Goal: Use online tool/utility: Use online tool/utility

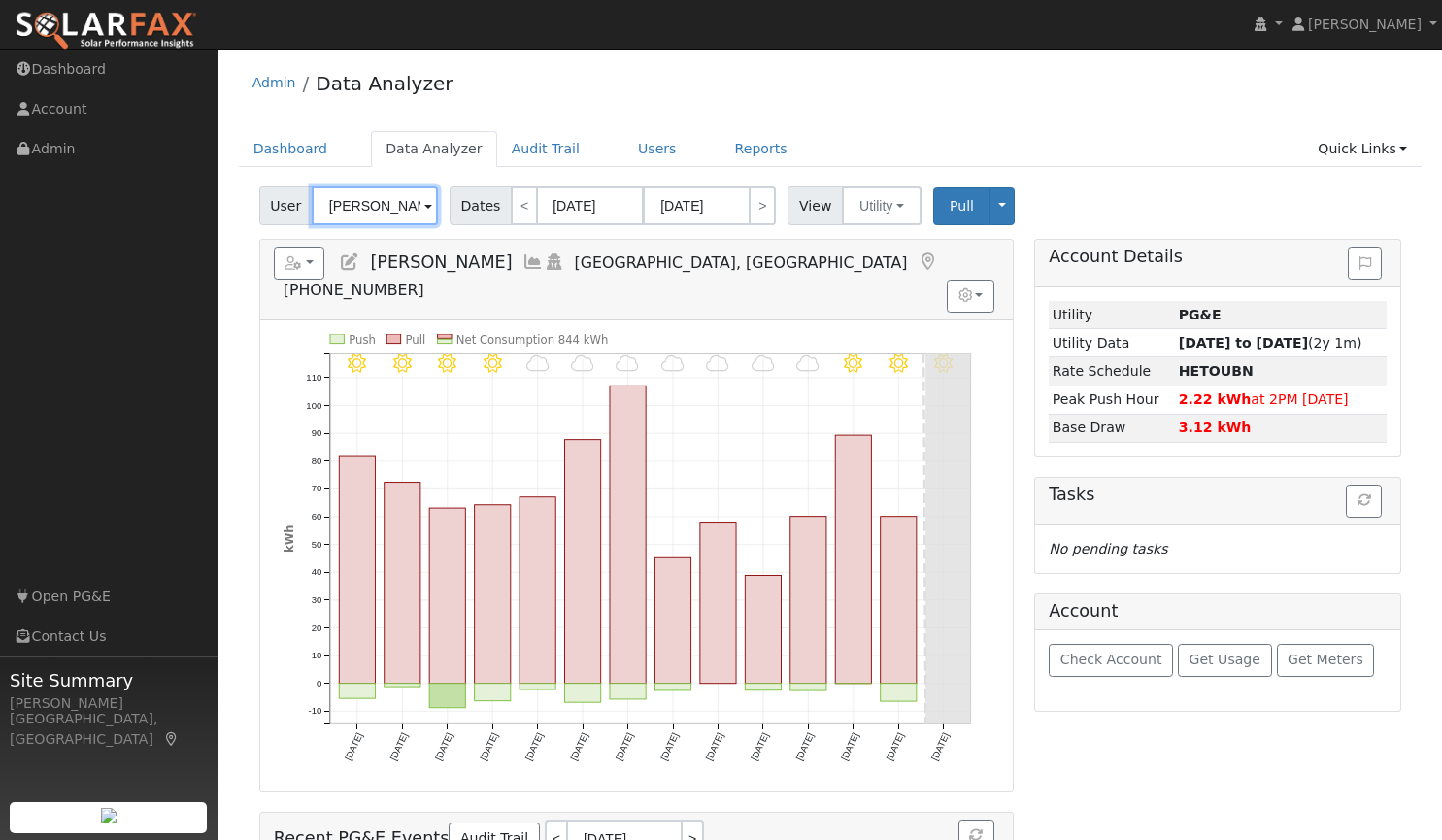
click at [402, 208] on input "Robert Savala" at bounding box center [374, 205] width 126 height 39
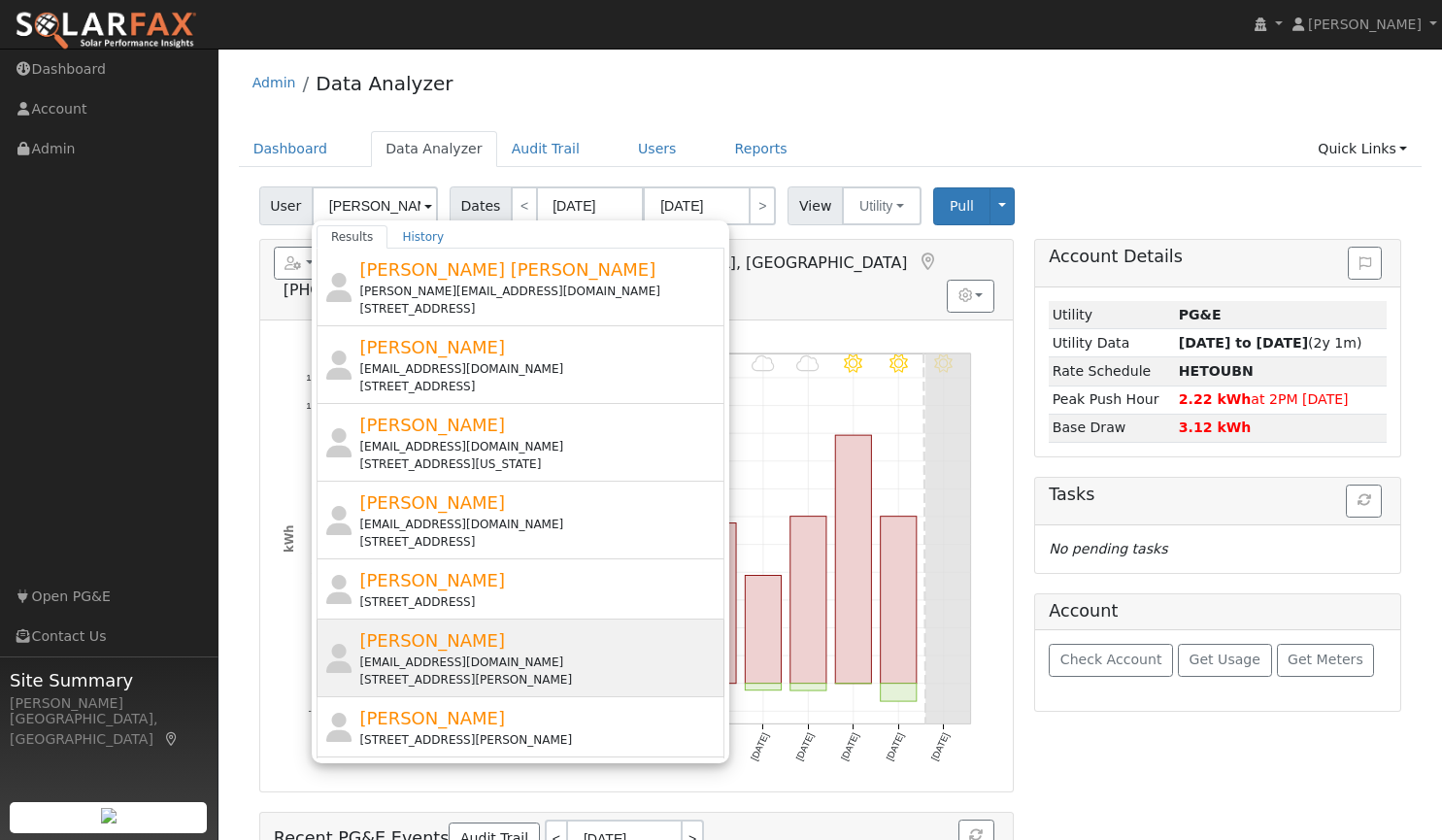
click at [465, 642] on div "Carl Reiff property@norrisoft.com 3680 Auburn Folsom Road, Loomis, CA 95650" at bounding box center [539, 657] width 360 height 61
type input "[PERSON_NAME]"
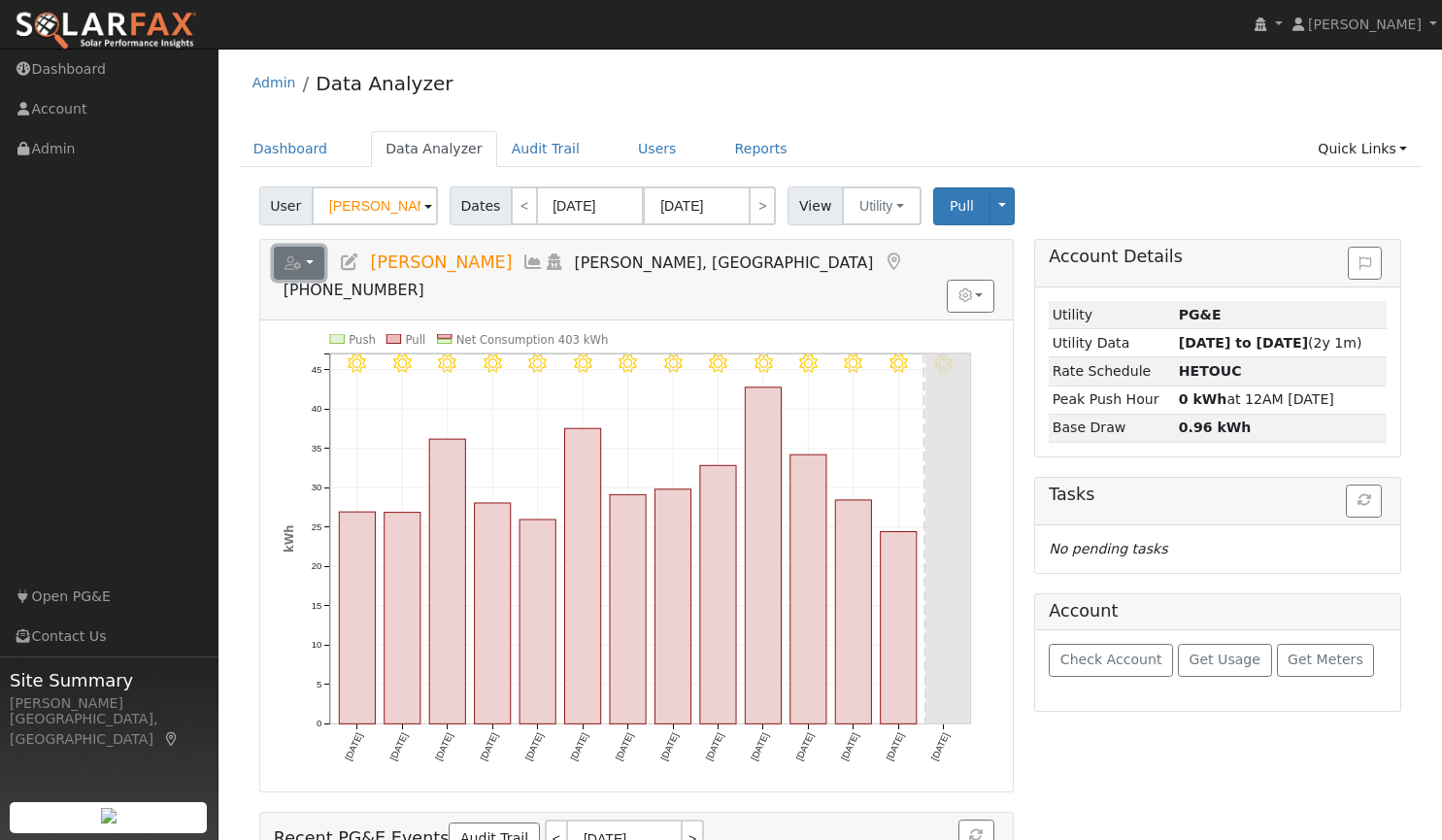
click at [306, 254] on button "button" at bounding box center [300, 263] width 52 height 33
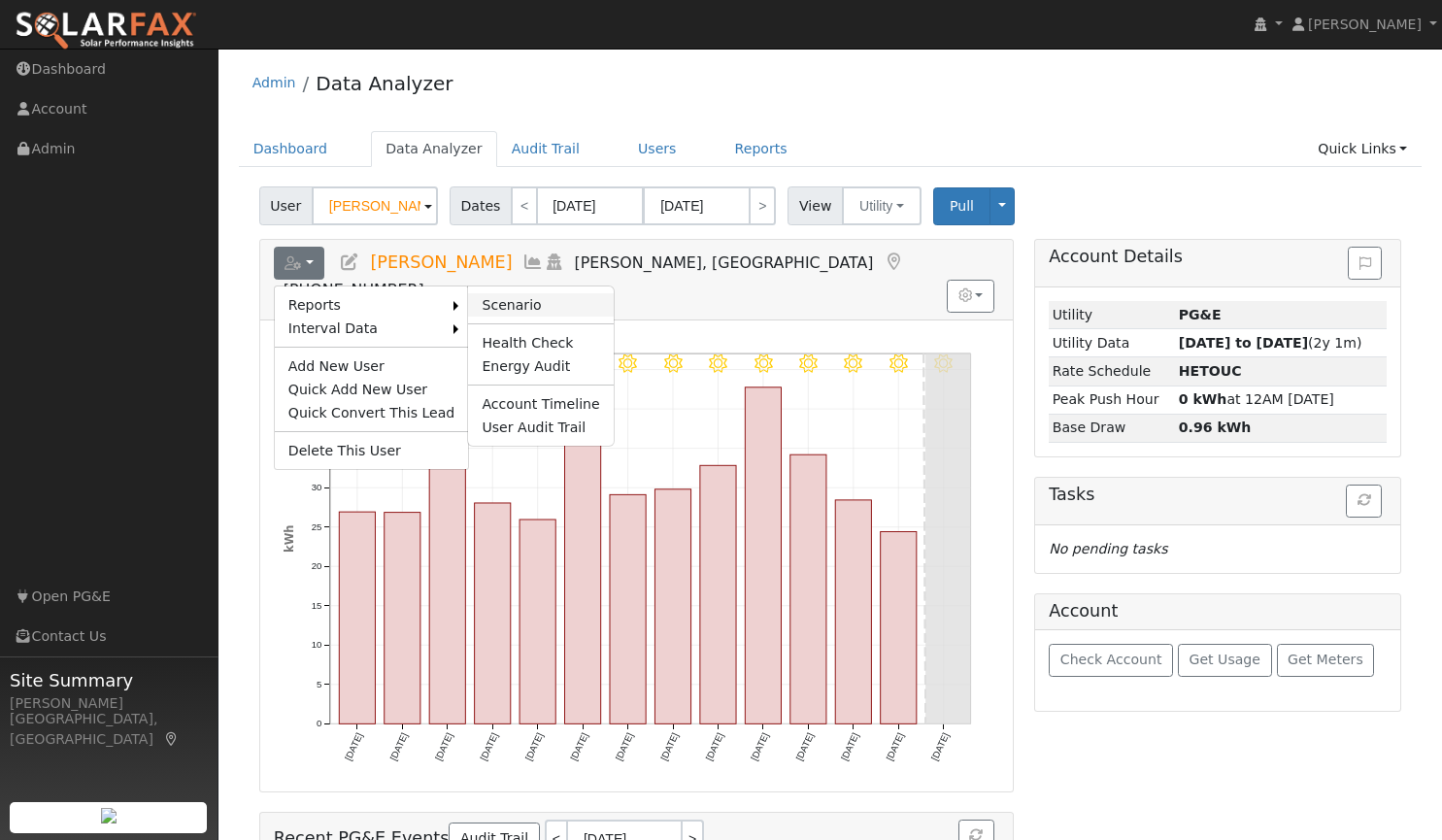
click at [489, 300] on link "Scenario" at bounding box center [539, 305] width 144 height 23
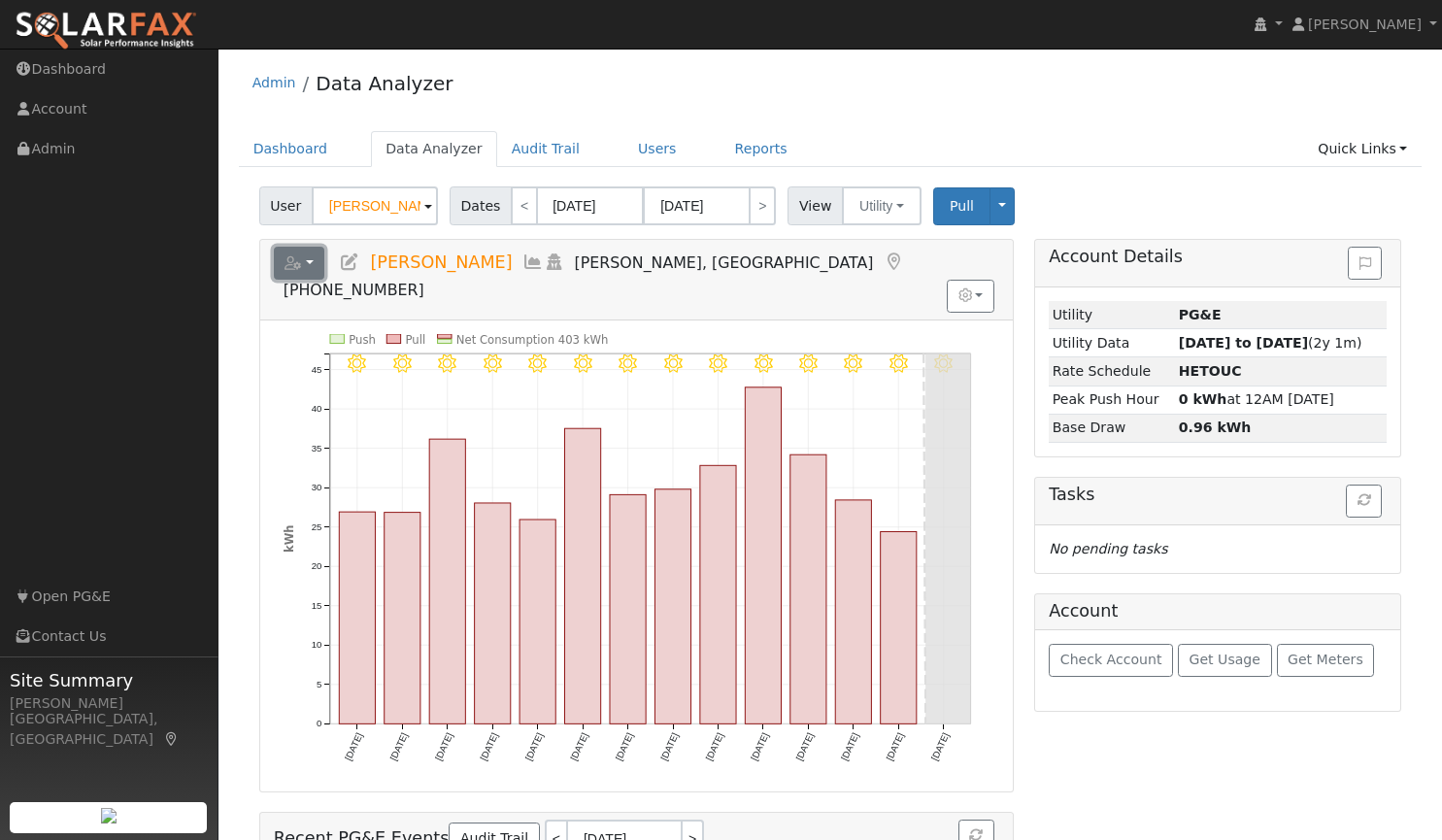
click at [310, 265] on button "button" at bounding box center [300, 263] width 52 height 33
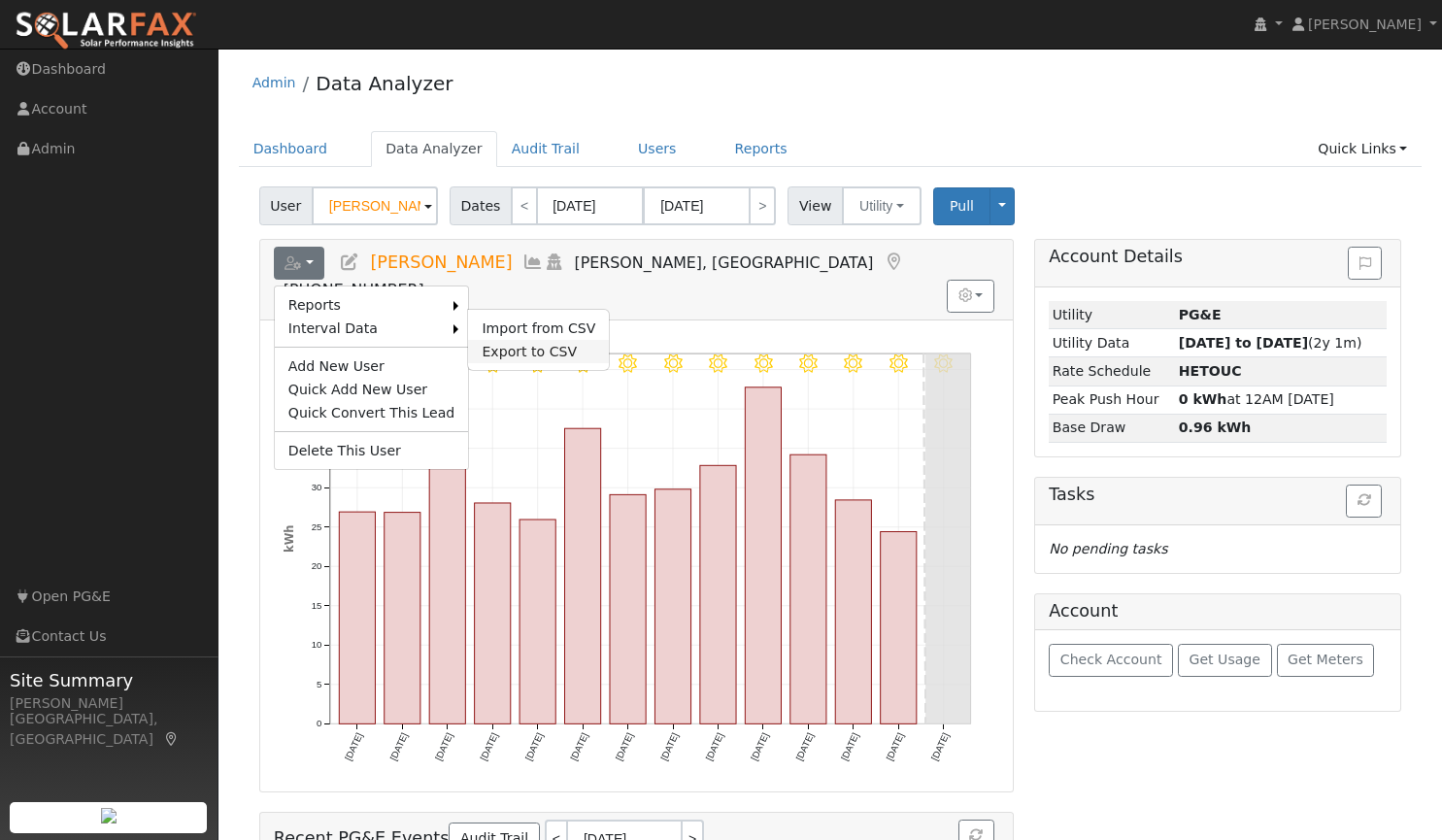
click at [512, 350] on link "Export to CSV" at bounding box center [538, 351] width 141 height 23
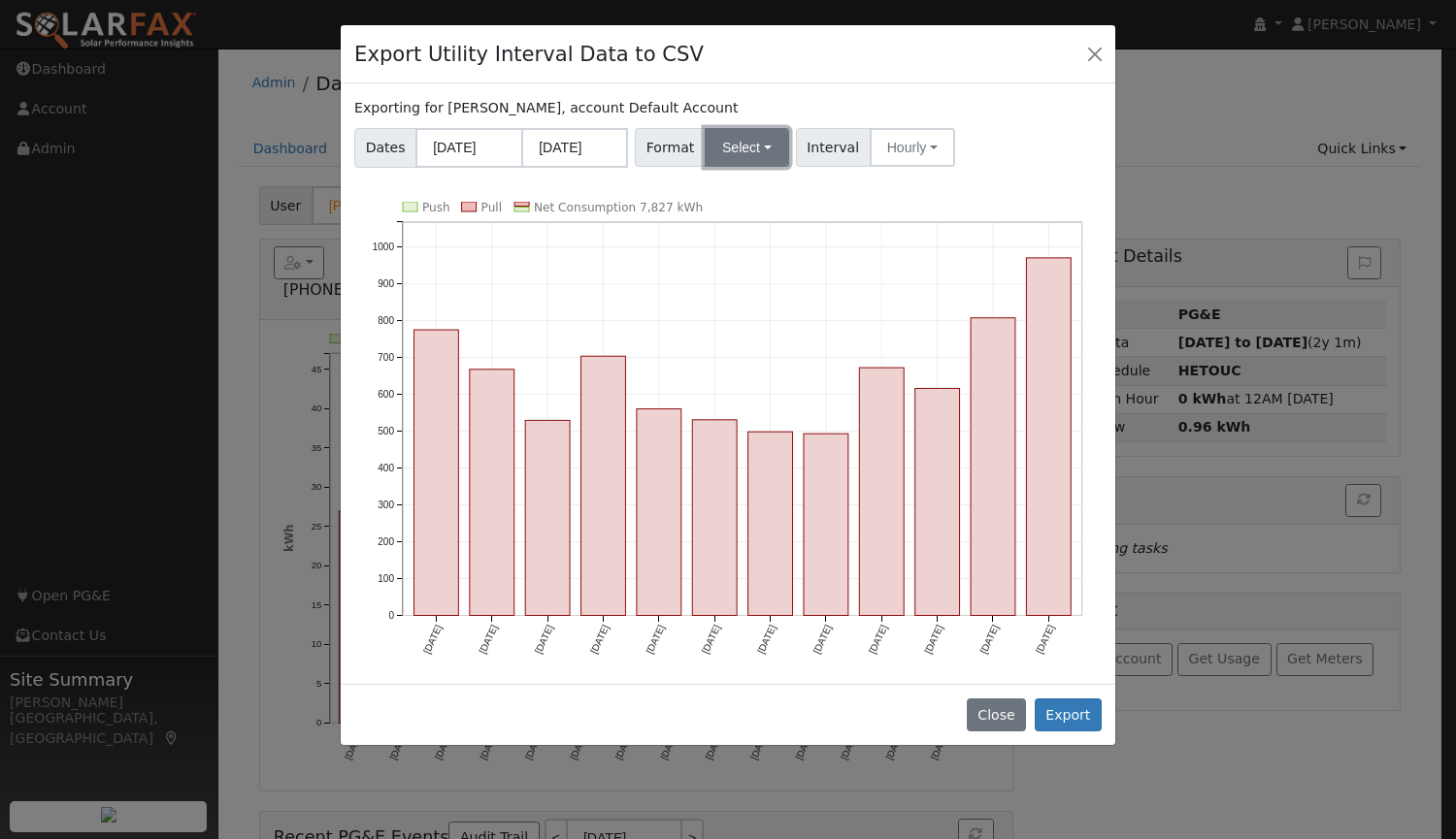
click at [725, 141] on button "Select" at bounding box center [747, 147] width 85 height 39
click at [728, 307] on link "Aurora" at bounding box center [770, 314] width 139 height 27
click at [890, 134] on button "Hourly" at bounding box center [915, 147] width 86 height 39
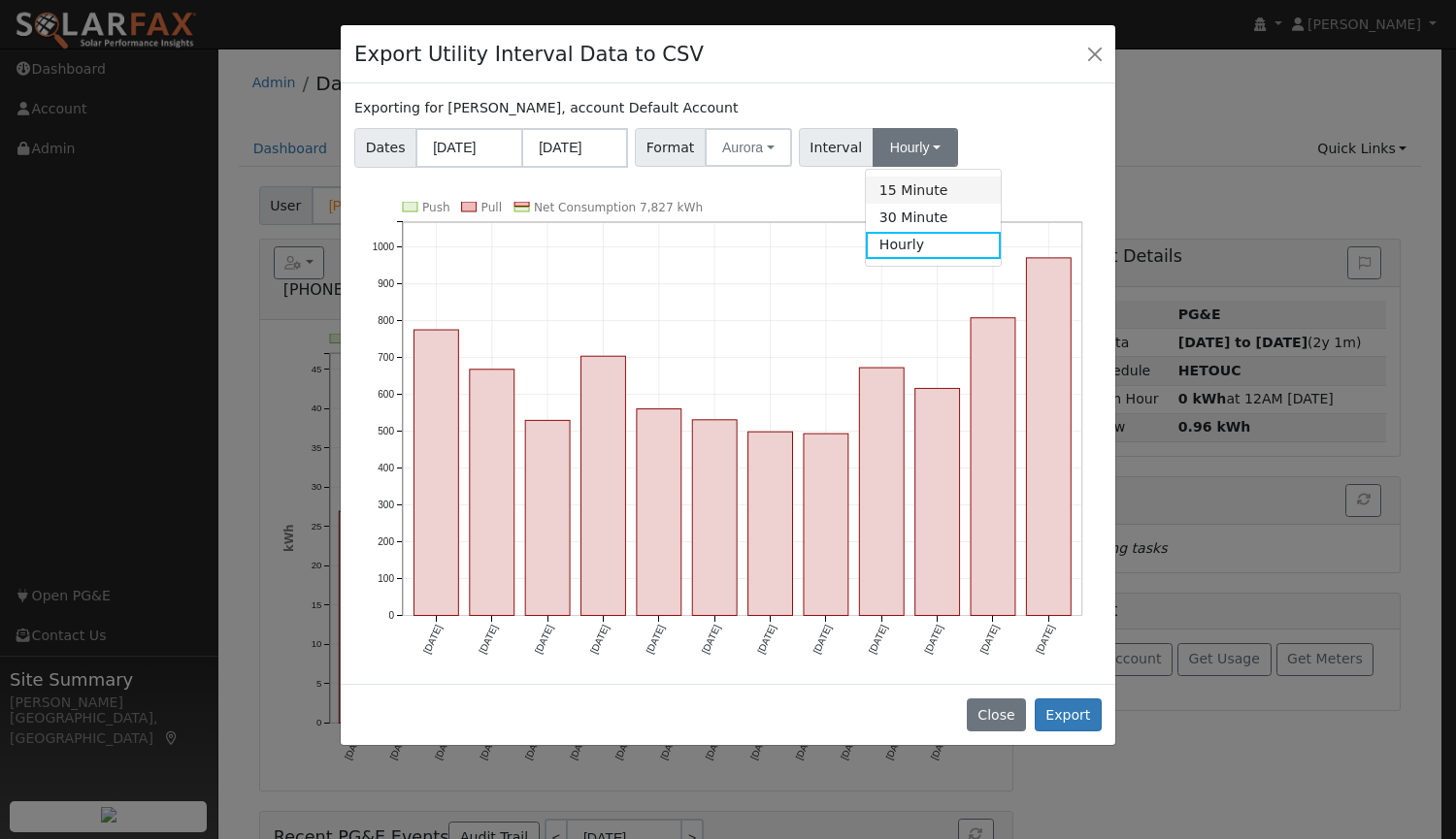
click at [882, 188] on link "15 Minute" at bounding box center [934, 190] width 135 height 27
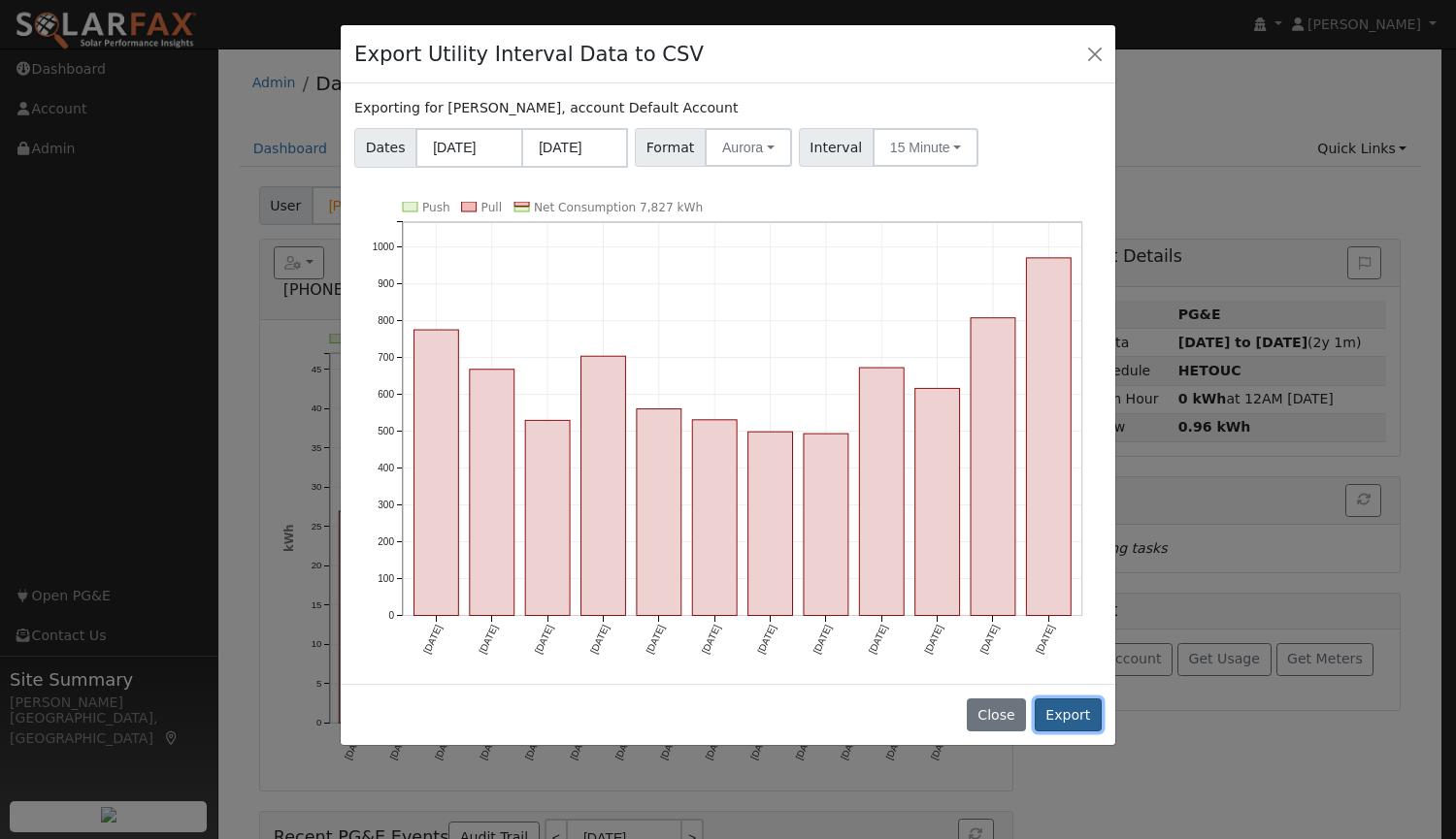
click at [1074, 709] on button "Export" at bounding box center [1067, 715] width 67 height 33
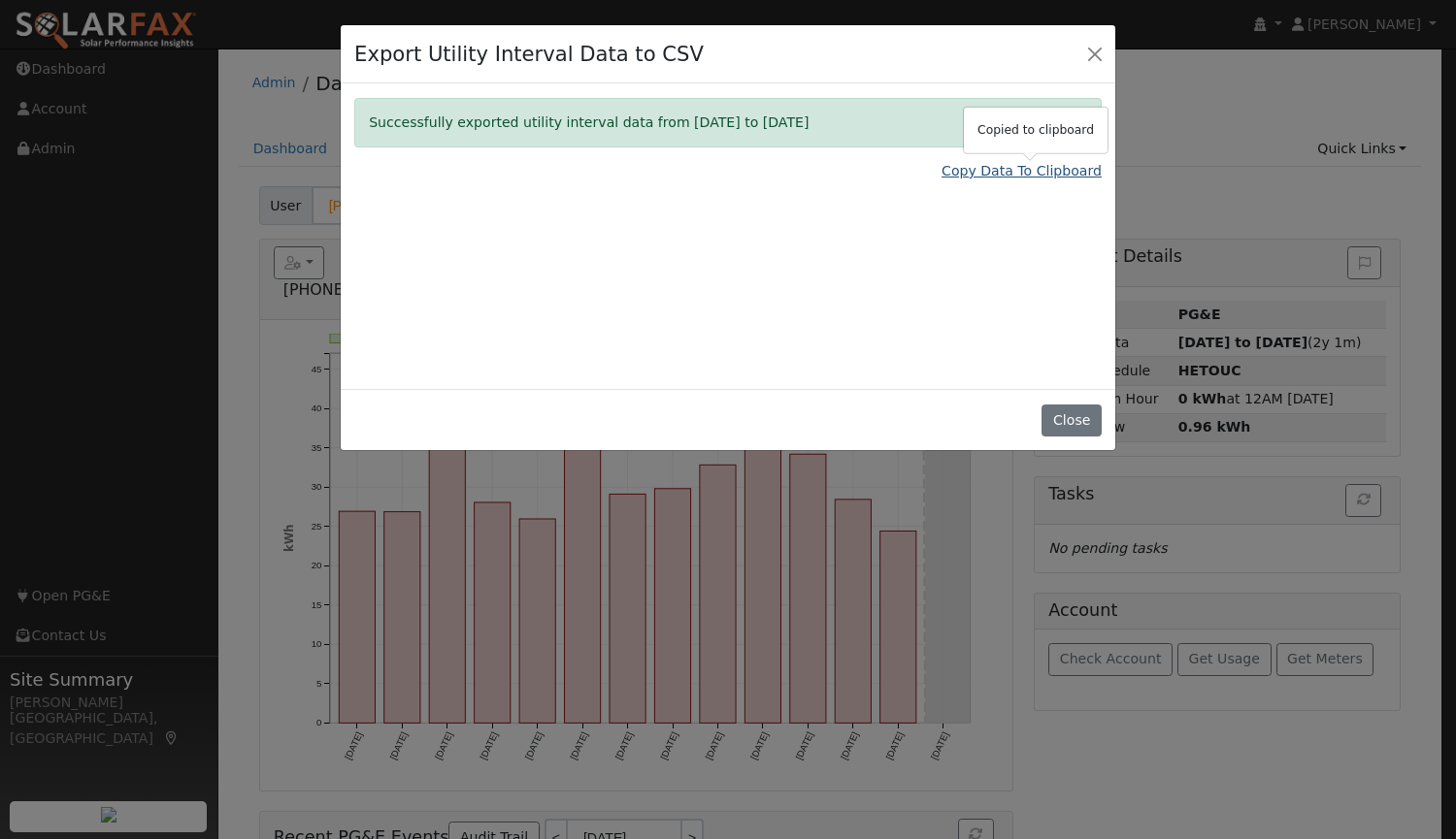
click at [980, 175] on link "Copy Data To Clipboard" at bounding box center [1021, 171] width 160 height 20
click at [1067, 440] on div "Close" at bounding box center [728, 419] width 775 height 61
click at [1065, 425] on button "Close" at bounding box center [1071, 420] width 60 height 33
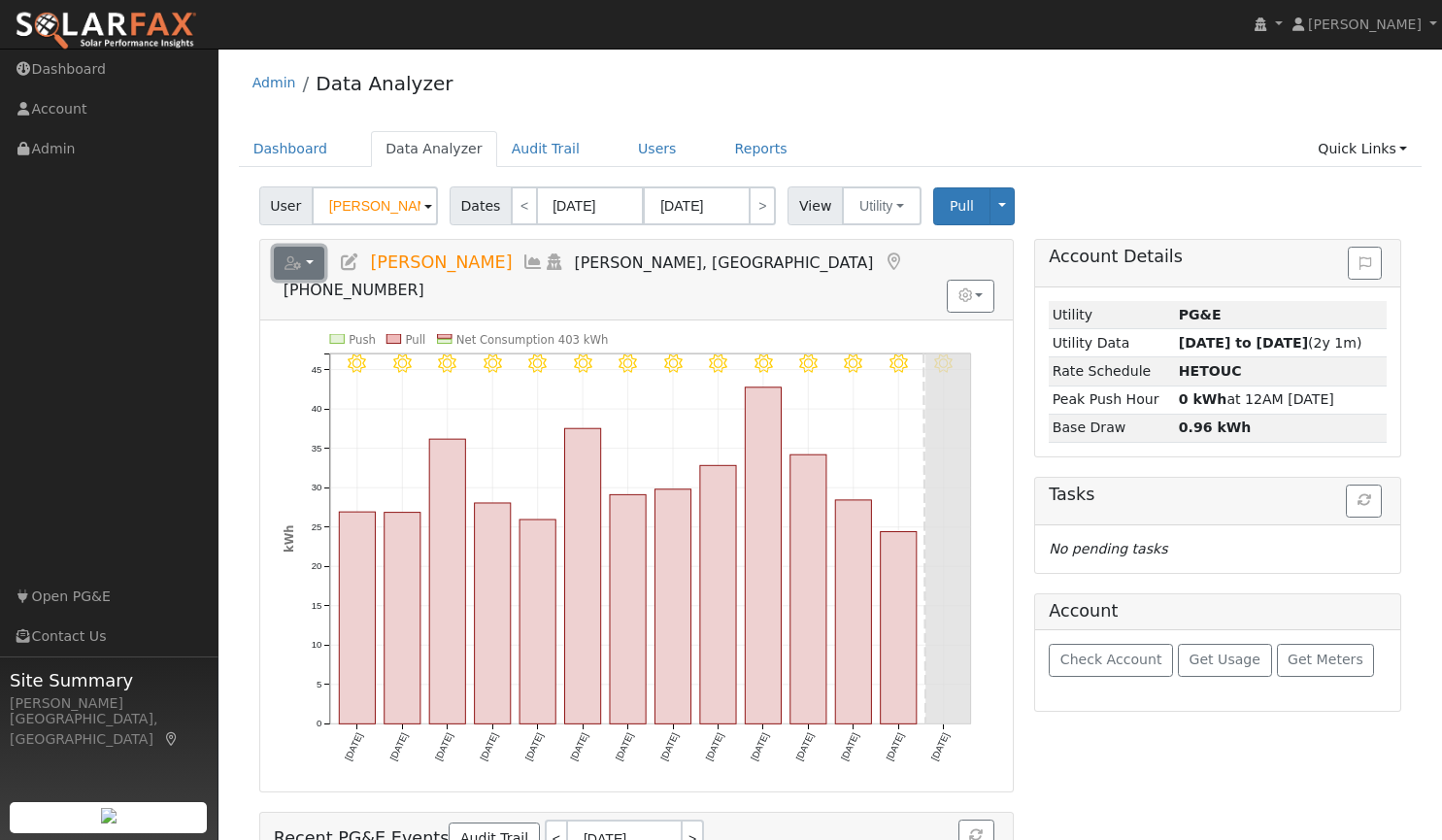
click at [309, 262] on button "button" at bounding box center [300, 263] width 52 height 33
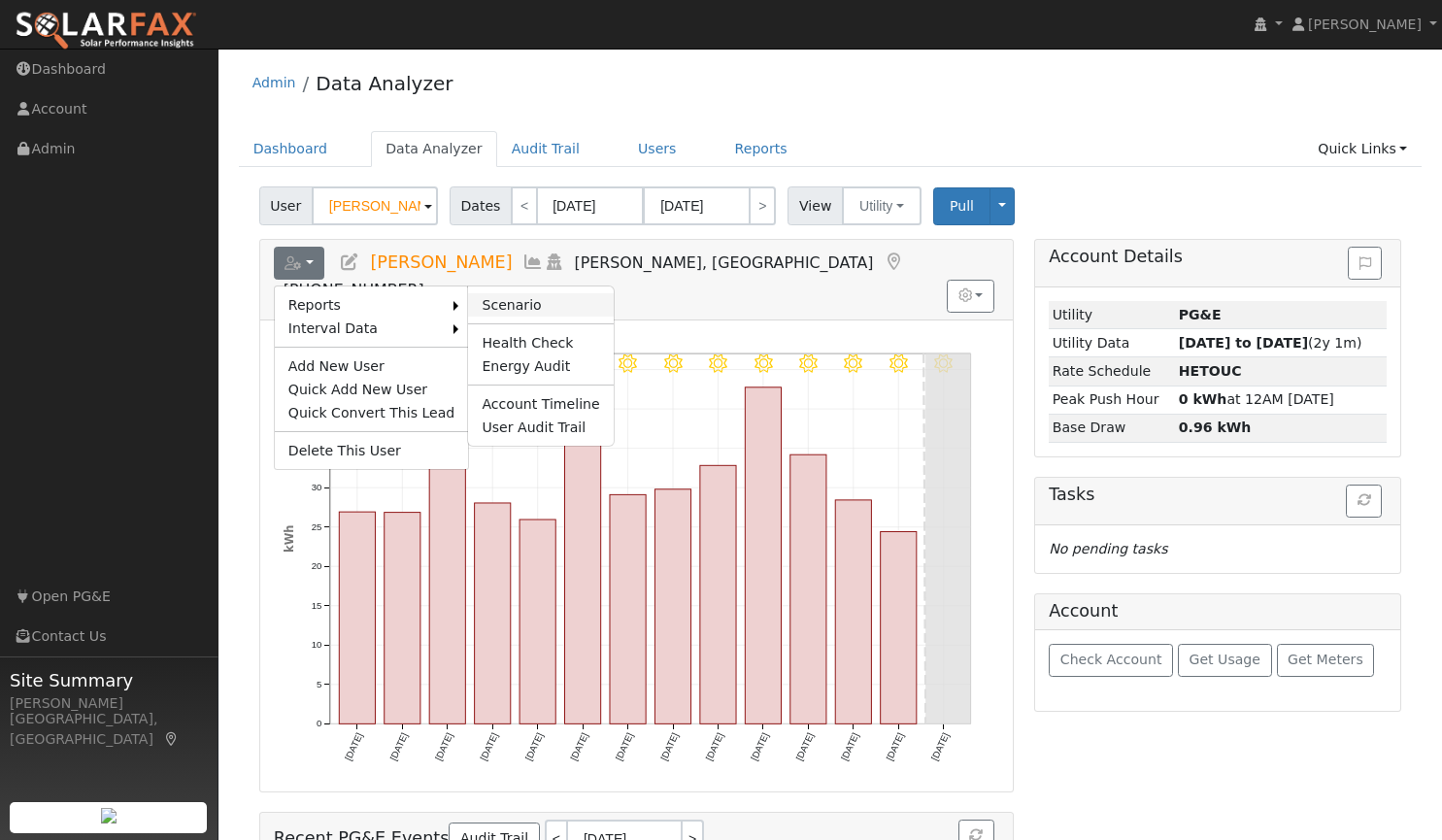
click at [480, 299] on link "Scenario" at bounding box center [539, 305] width 144 height 23
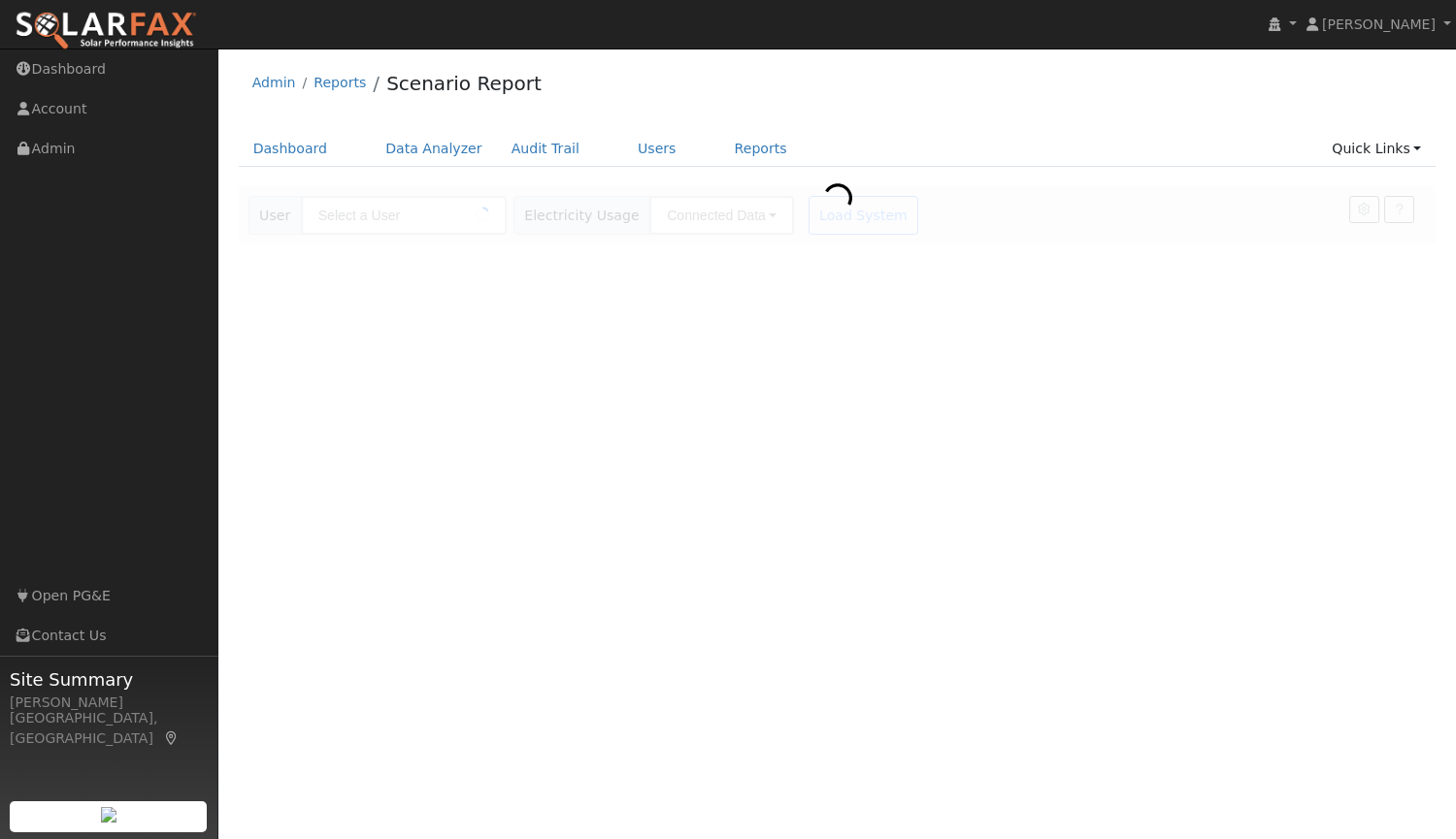
type input "[PERSON_NAME]"
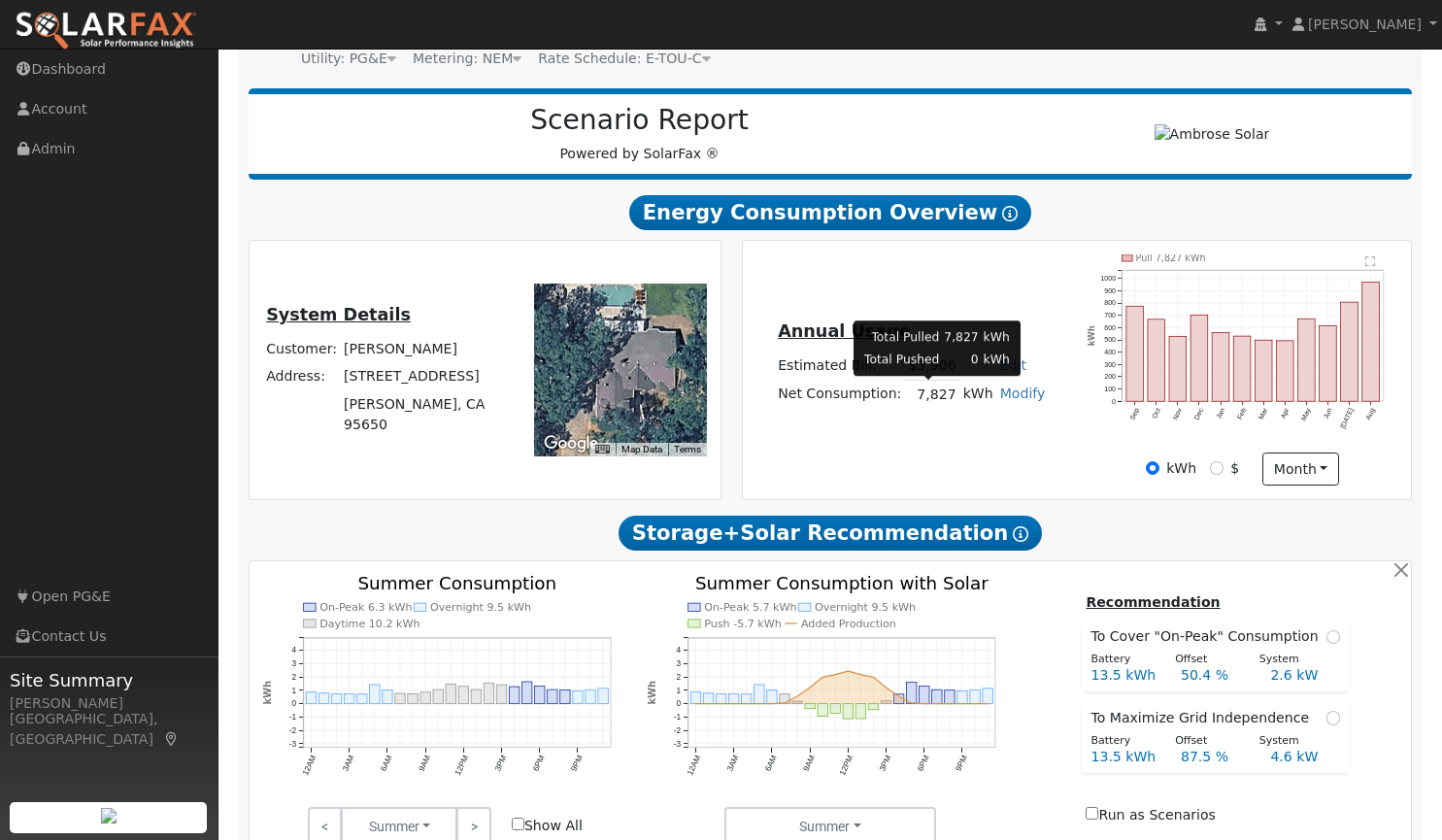
scroll to position [202, 0]
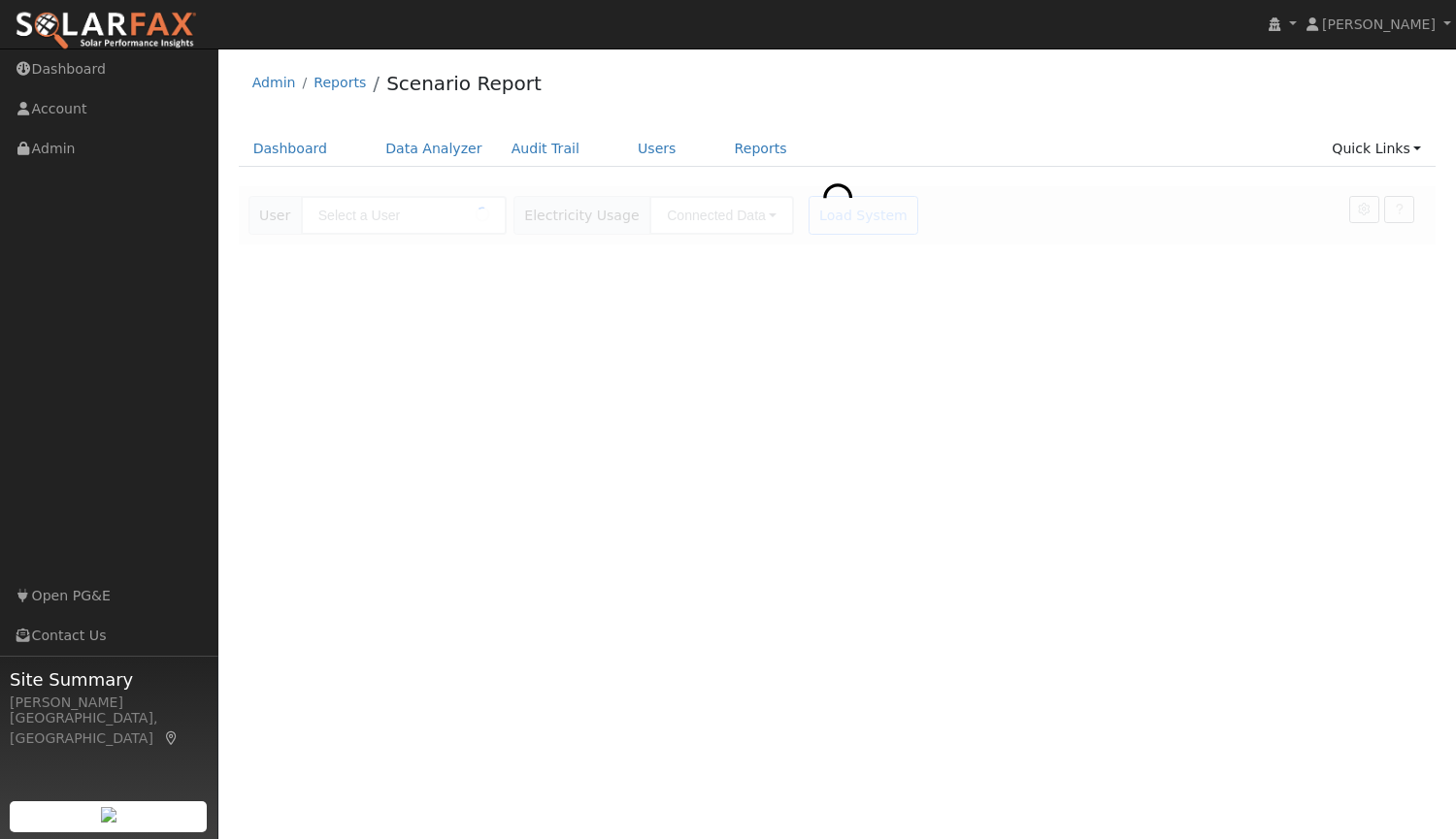
type input "[PERSON_NAME]"
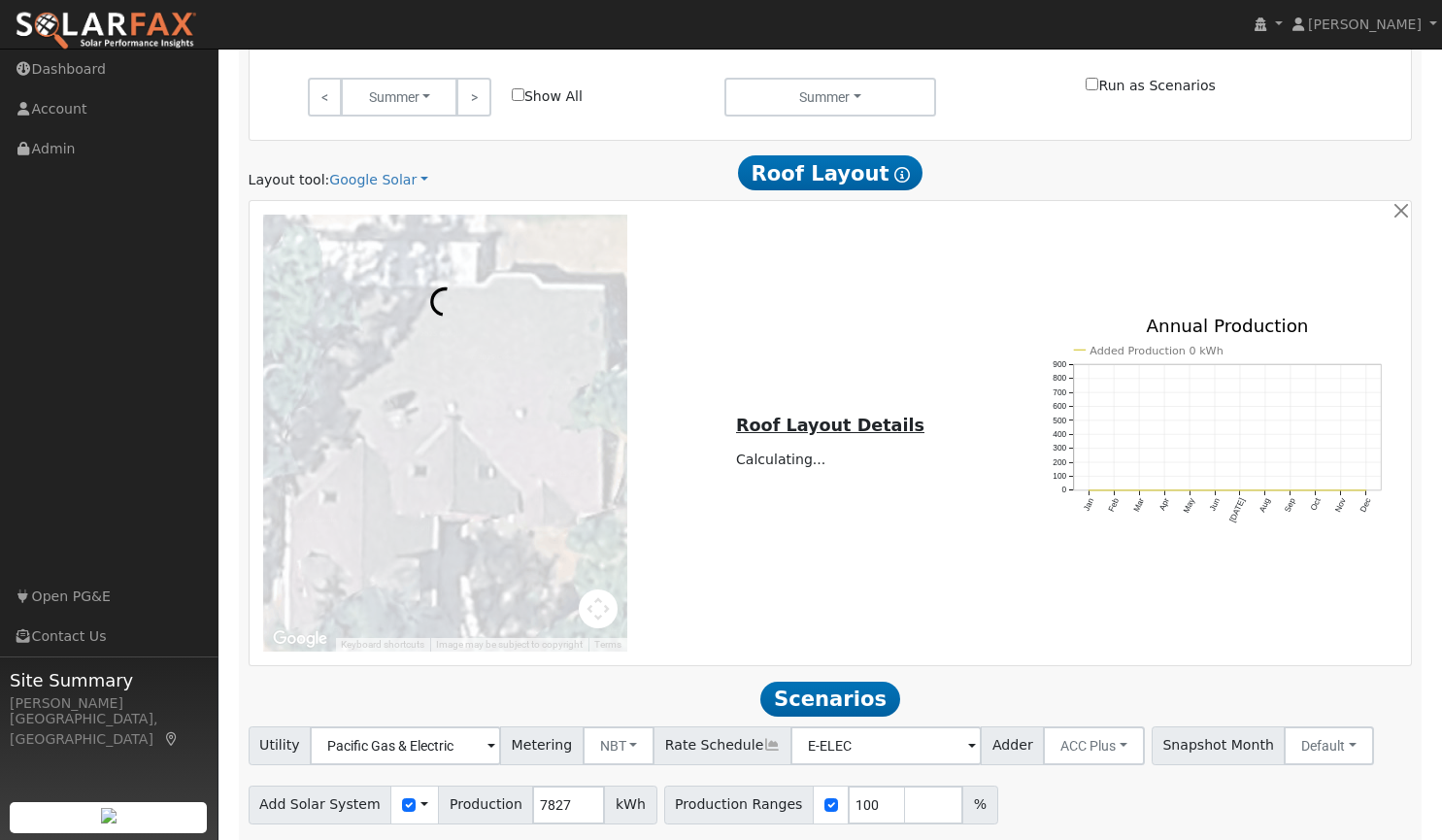
scroll to position [999, 0]
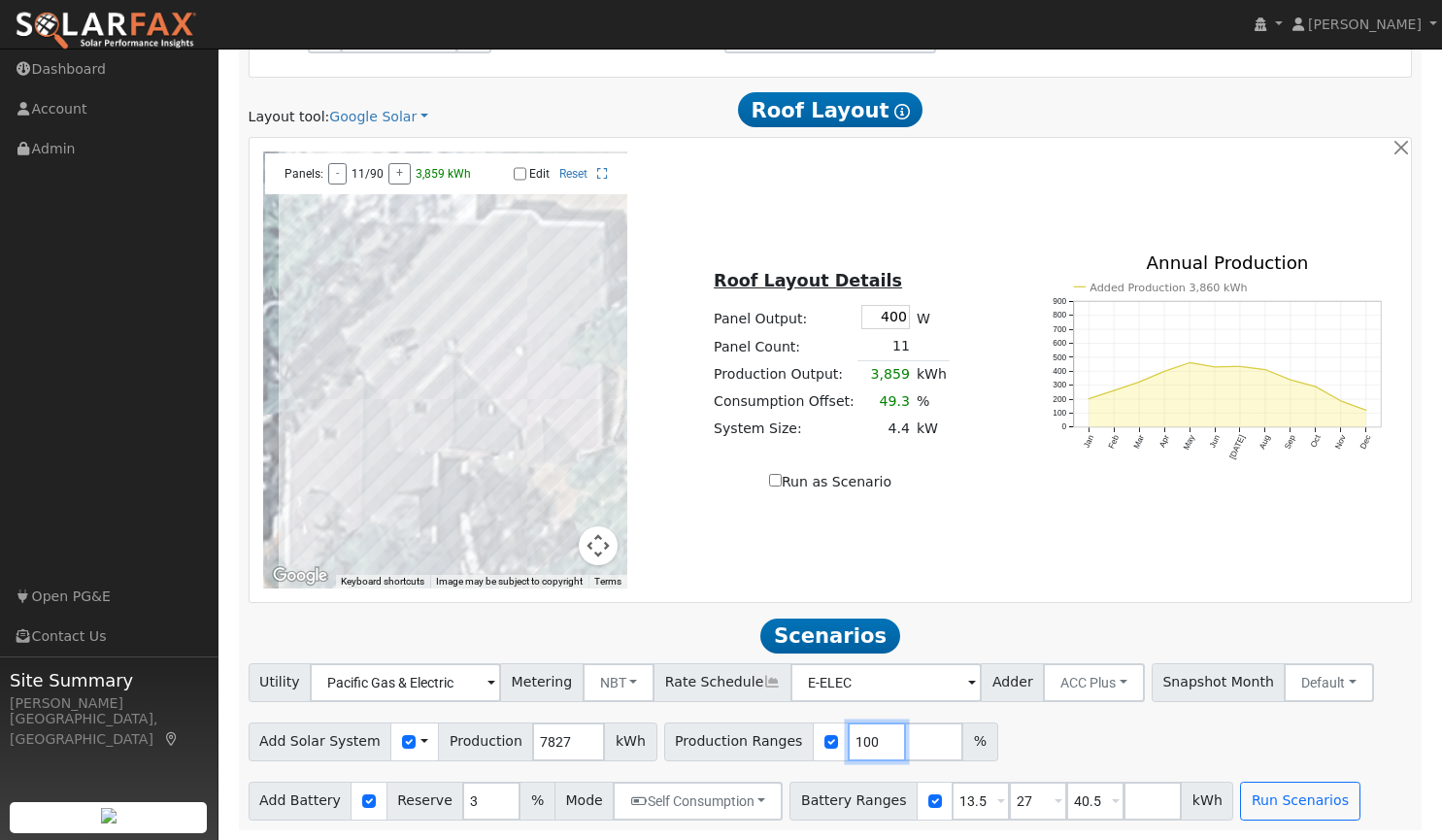
drag, startPoint x: 841, startPoint y: 738, endPoint x: 782, endPoint y: 747, distance: 59.7
click at [782, 747] on div "Production Ranges 100 %" at bounding box center [832, 741] width 334 height 39
type input "103"
click at [1240, 804] on button "Run Scenarios" at bounding box center [1300, 801] width 119 height 39
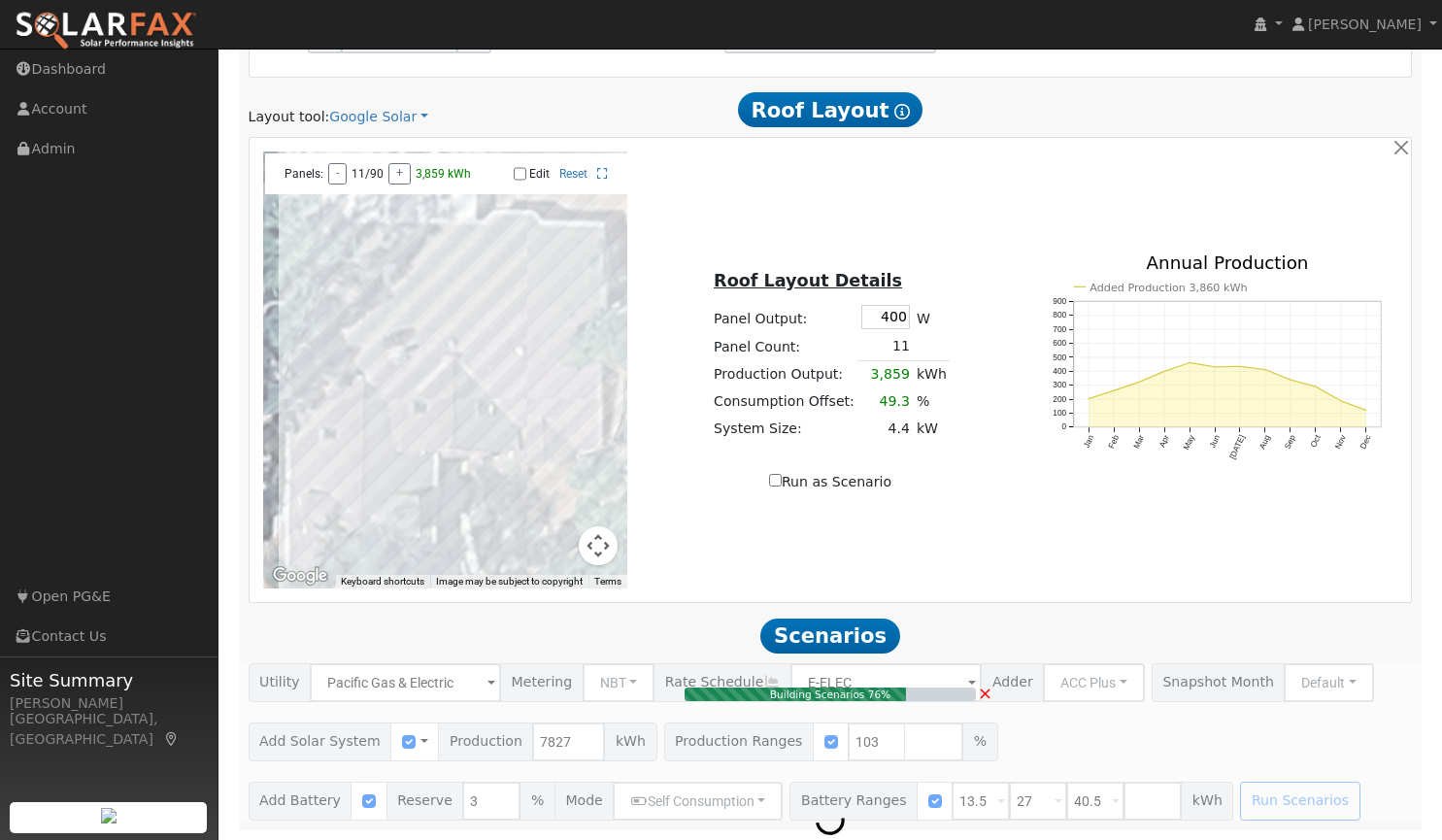
type input "5.4"
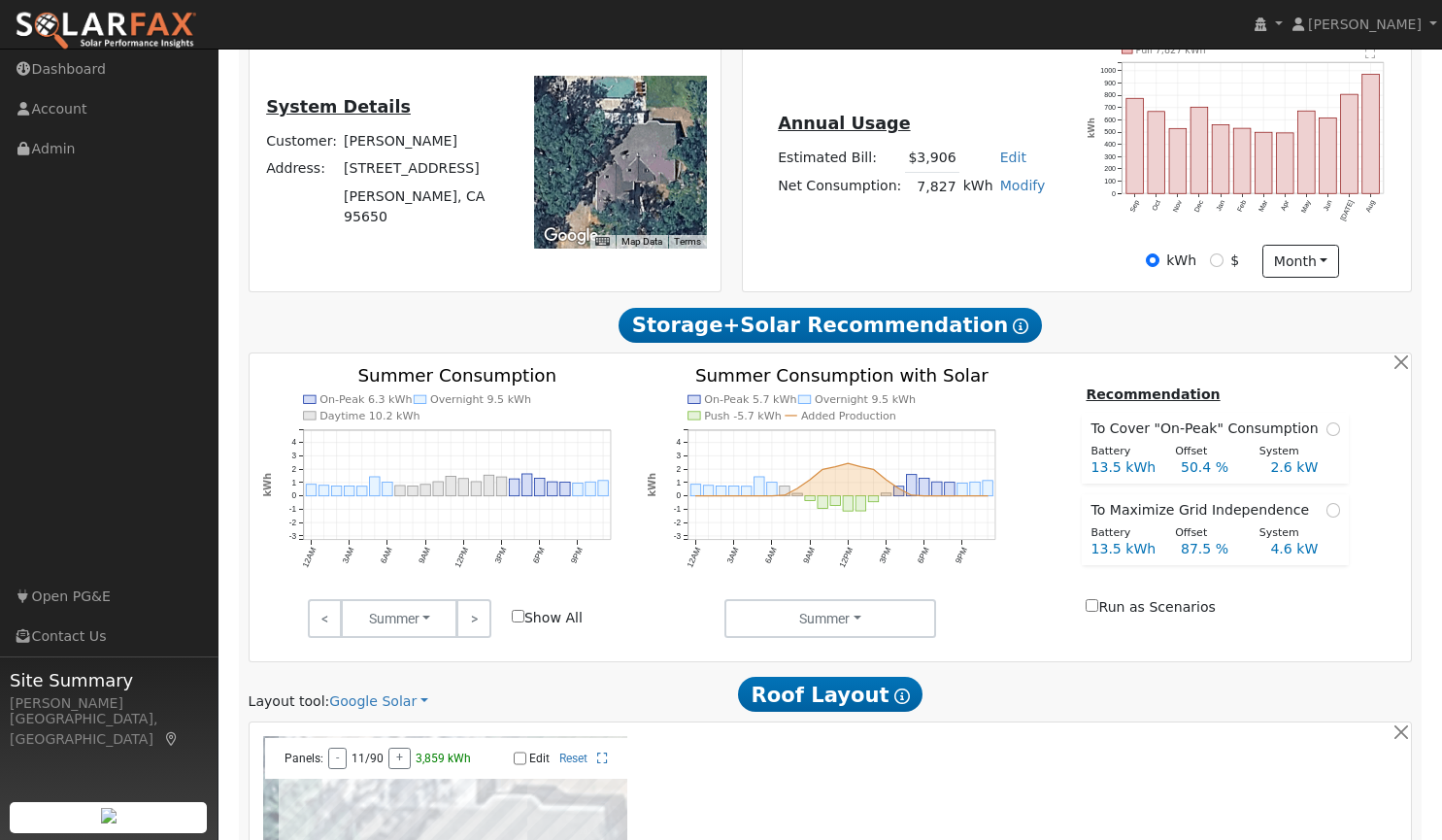
scroll to position [395, 0]
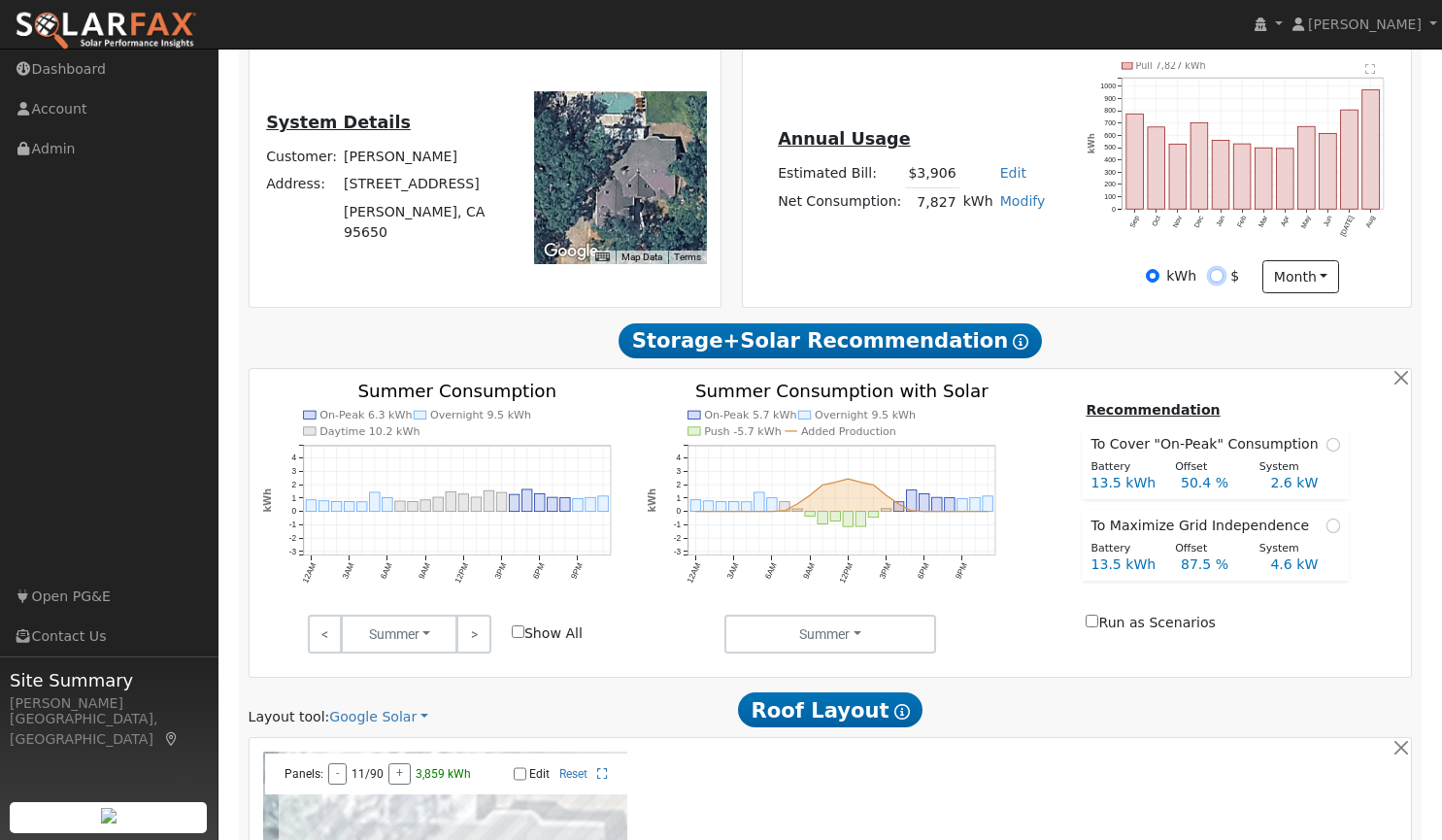
click at [1218, 281] on input "$" at bounding box center [1217, 276] width 14 height 14
radio input "true"
radio input "false"
click at [1313, 270] on button "month" at bounding box center [1301, 277] width 77 height 33
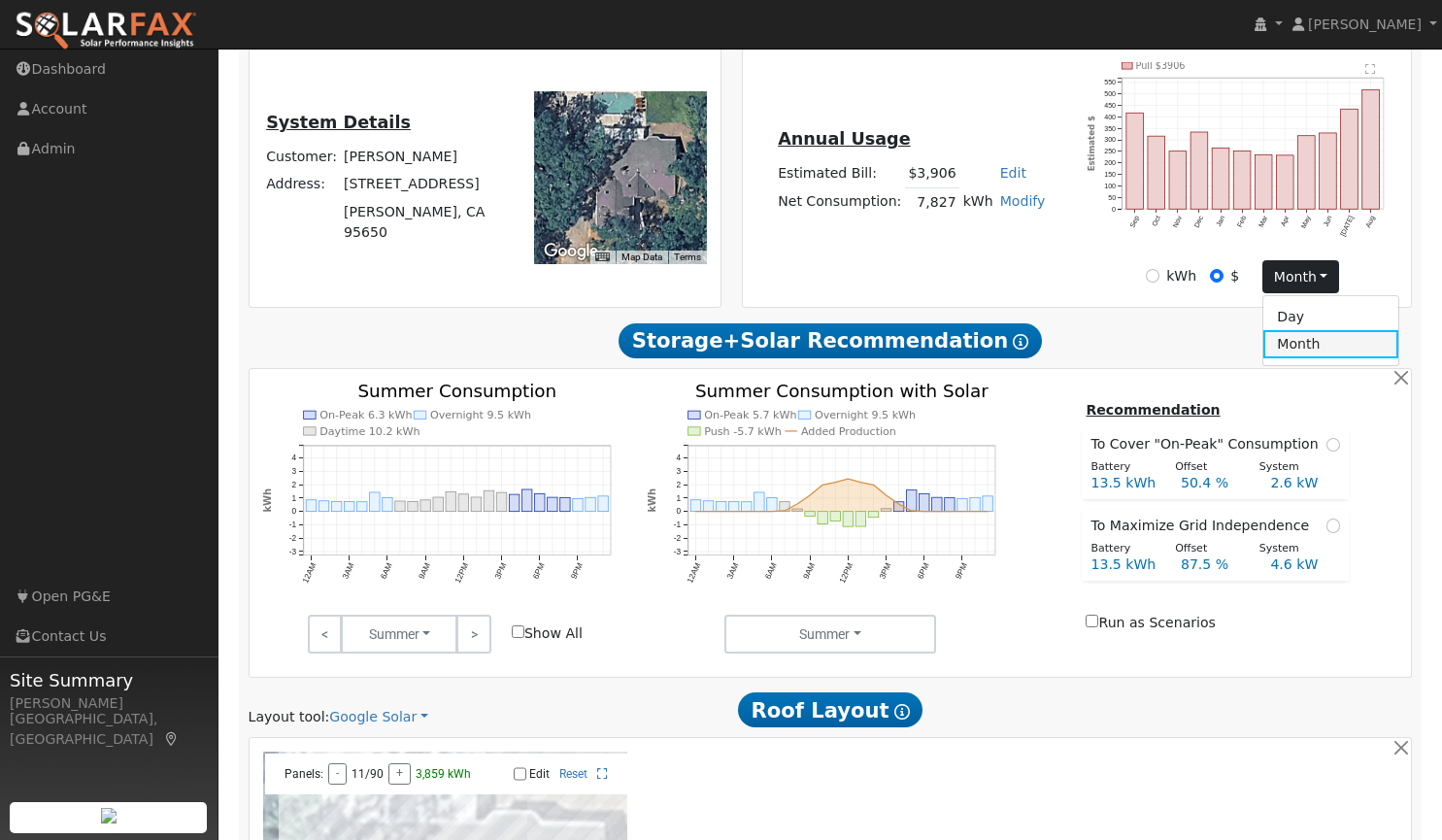
click at [1297, 340] on link "Month" at bounding box center [1332, 343] width 135 height 27
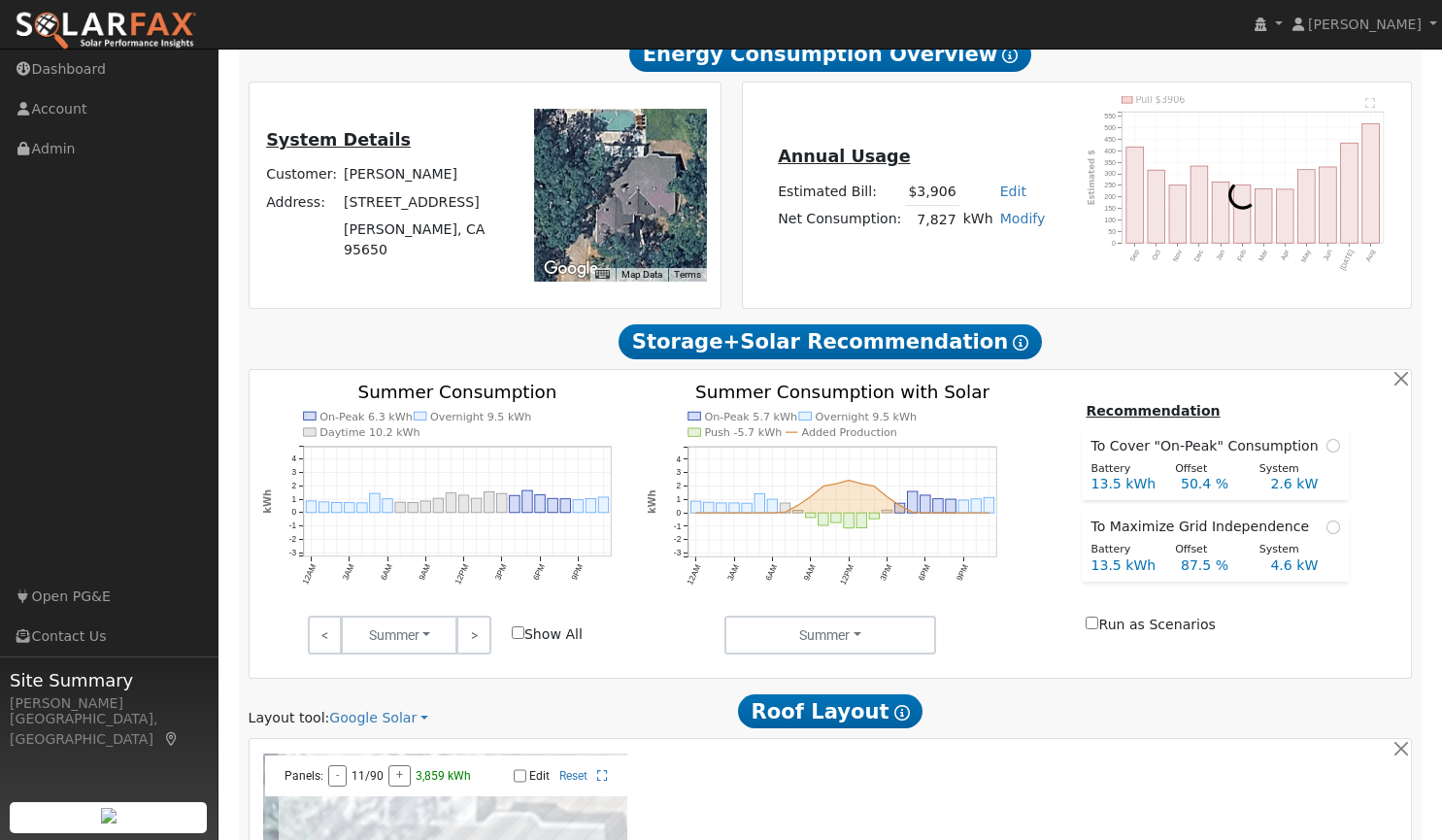
scroll to position [357, 0]
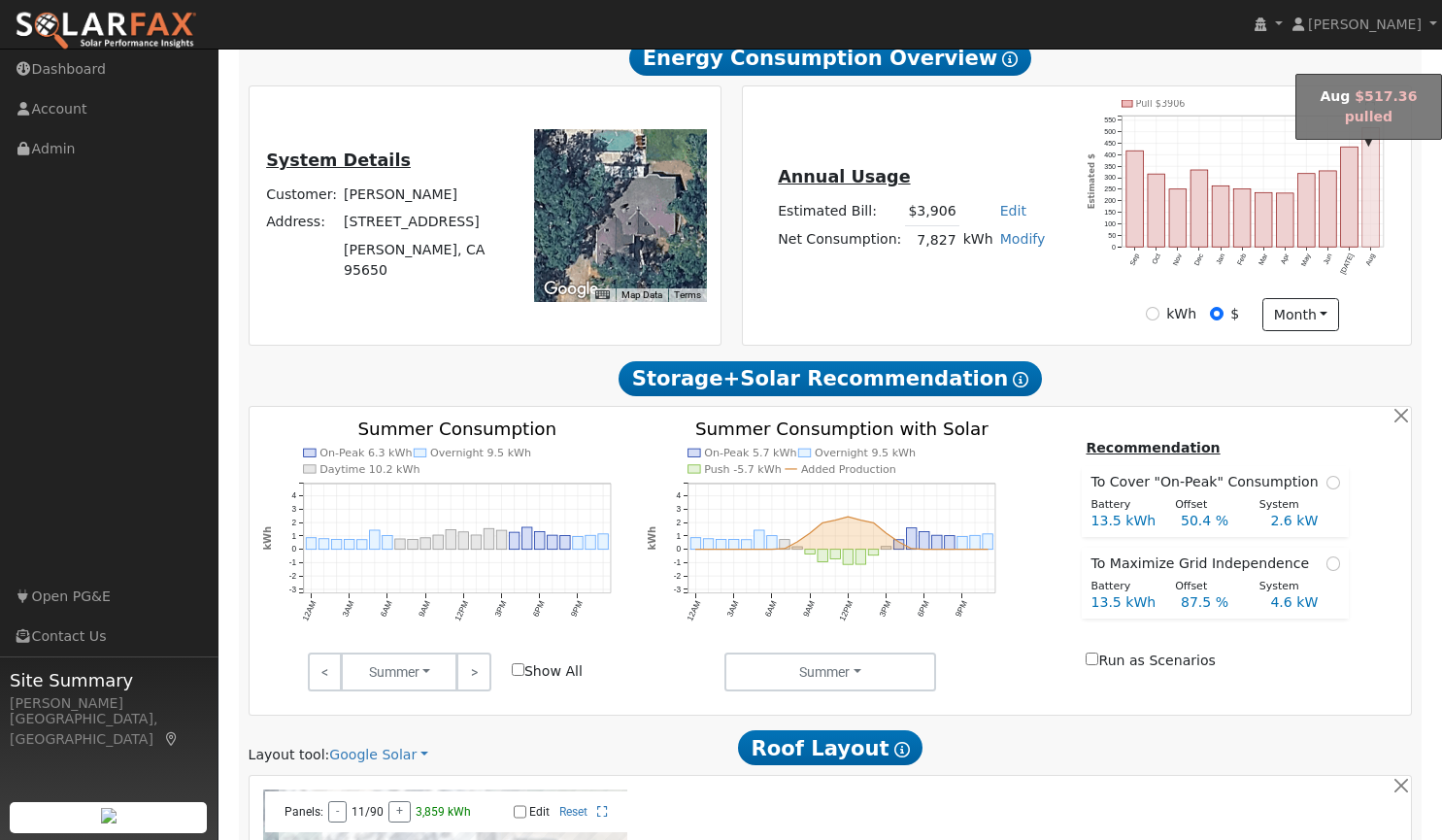
click at [1372, 237] on rect "onclick=""" at bounding box center [1371, 188] width 18 height 119
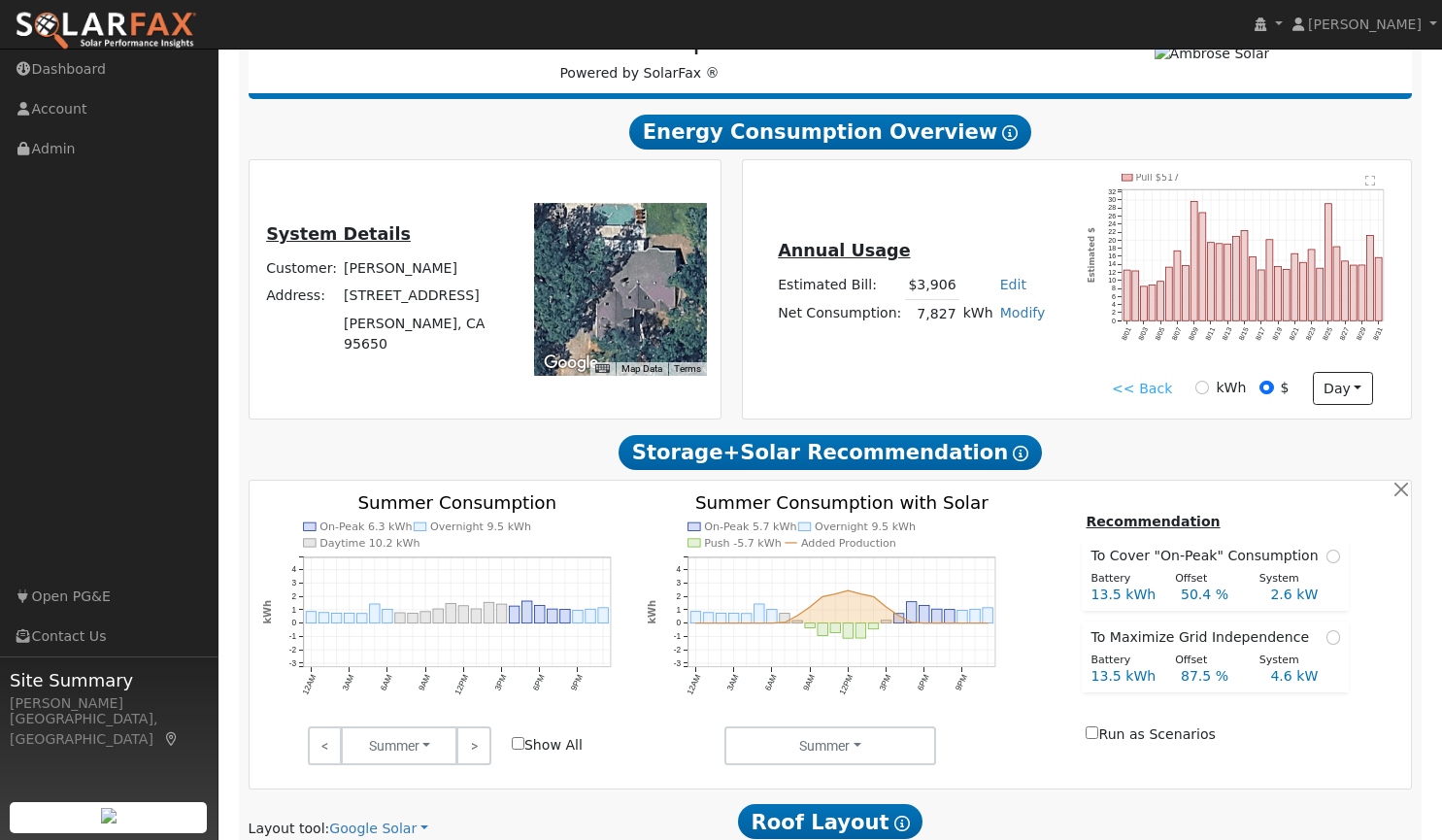
scroll to position [283, 0]
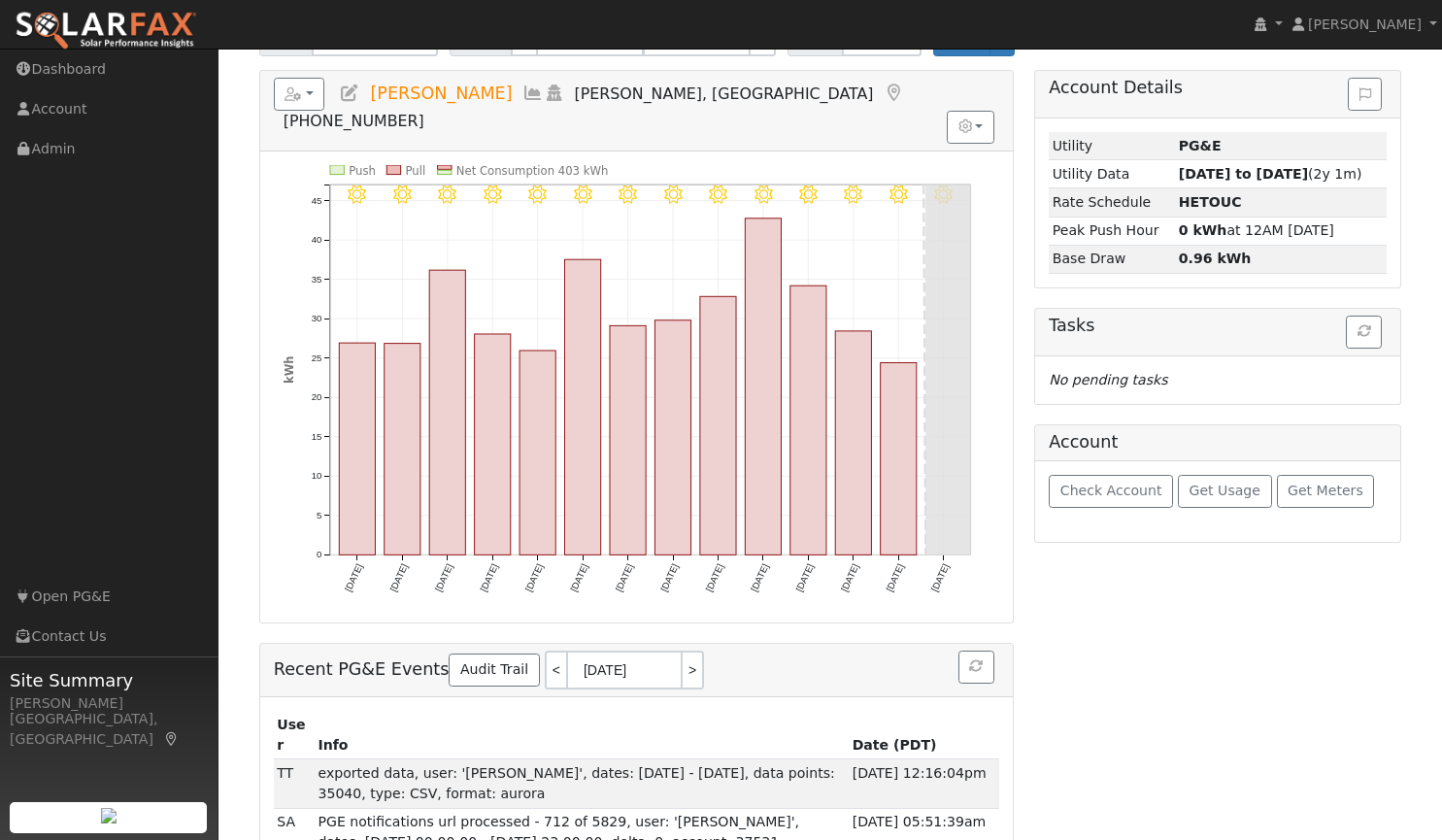
scroll to position [190, 0]
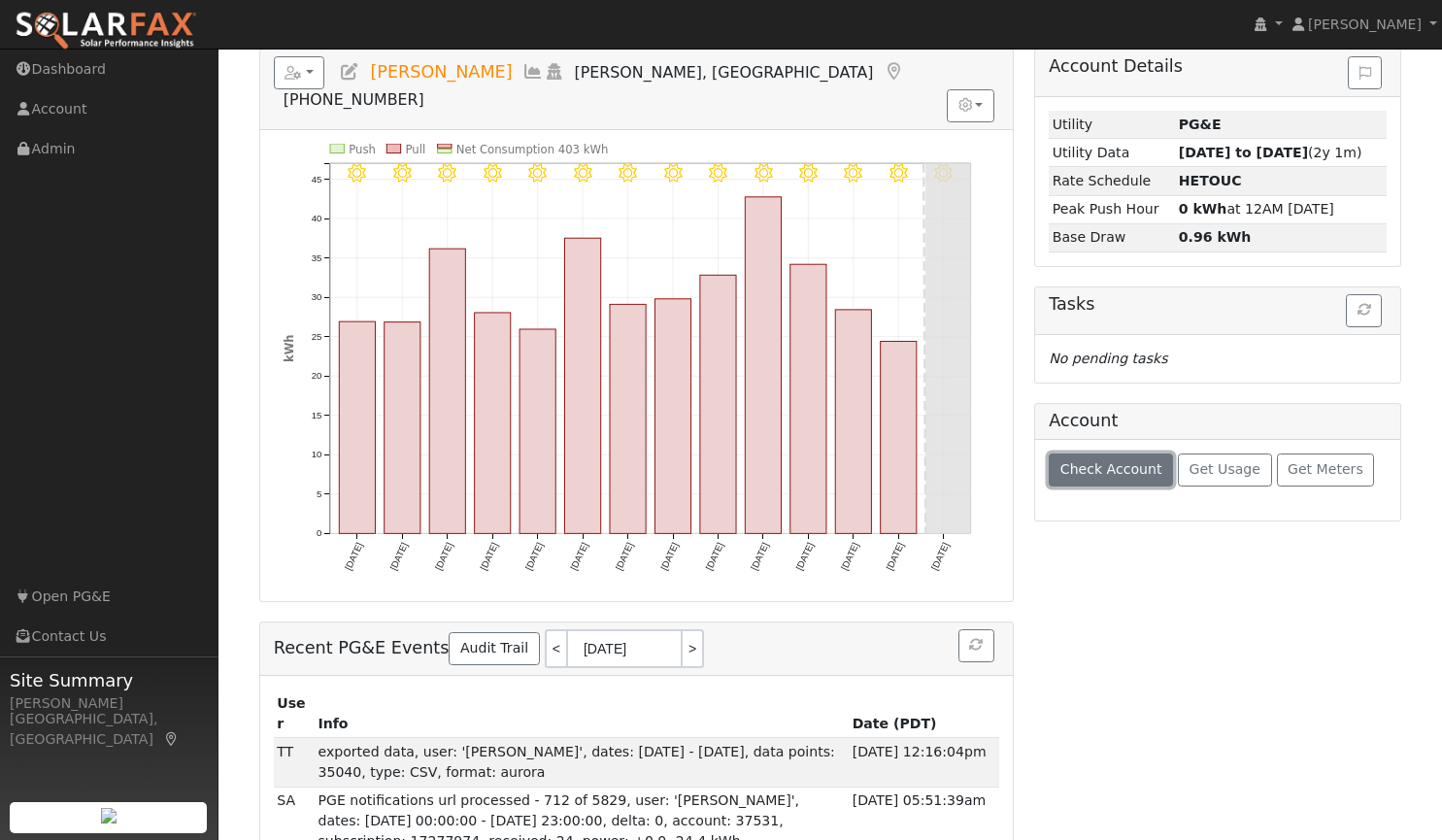
click at [1070, 465] on span "Check Account" at bounding box center [1112, 470] width 102 height 16
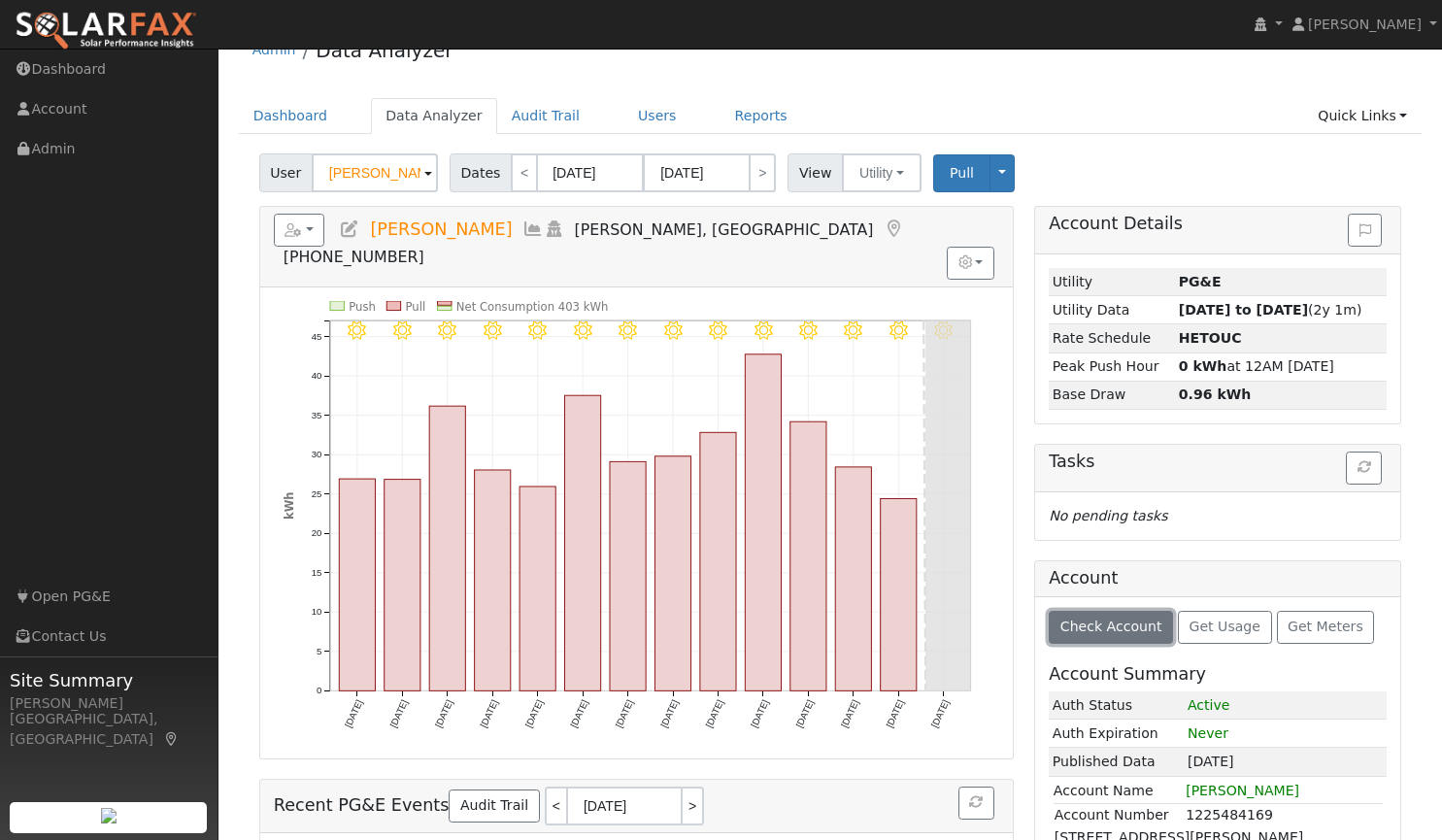
scroll to position [0, 0]
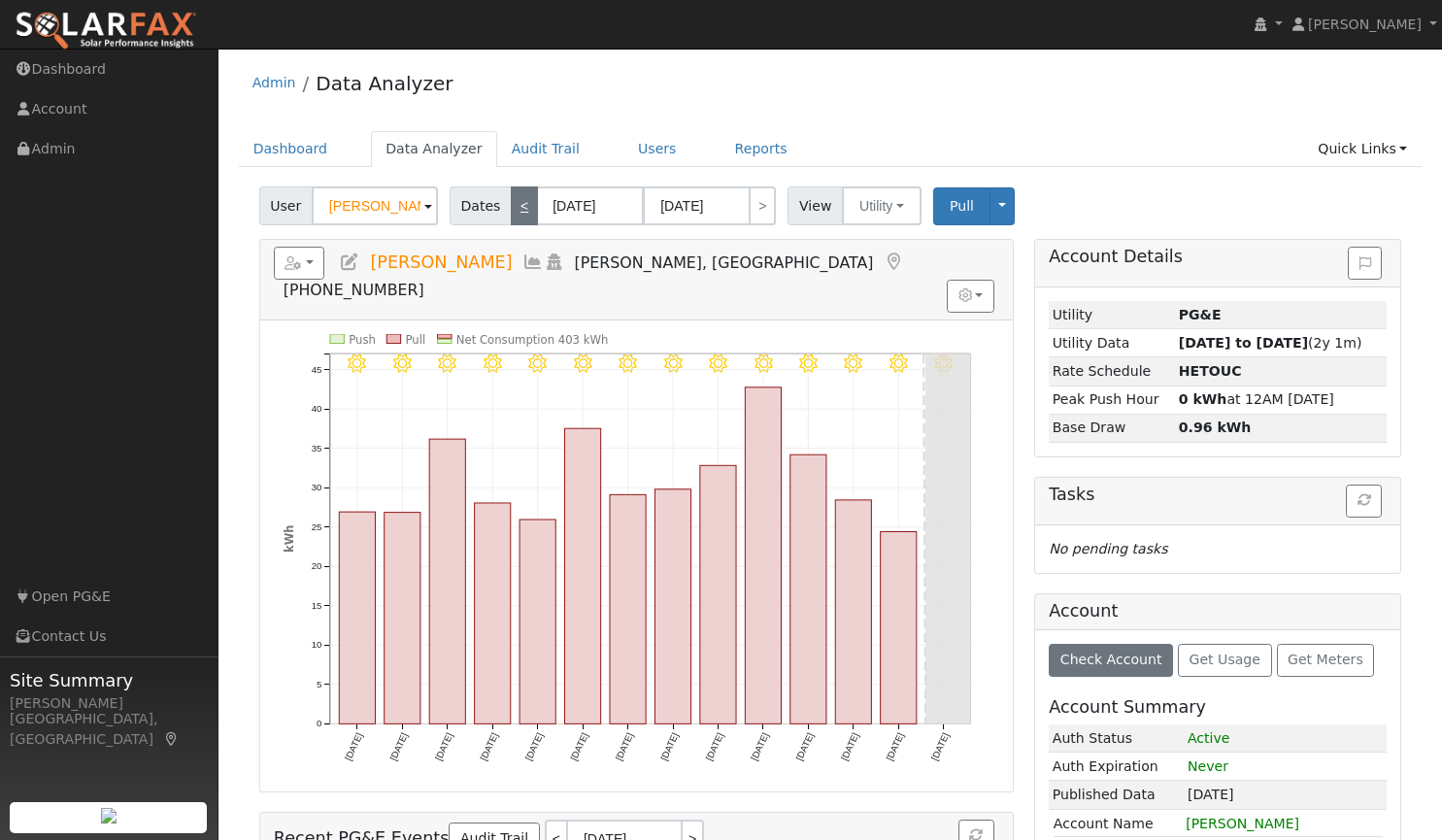
click at [522, 203] on link "<" at bounding box center [523, 205] width 27 height 39
type input "08/18/2025"
type input "08/31/2025"
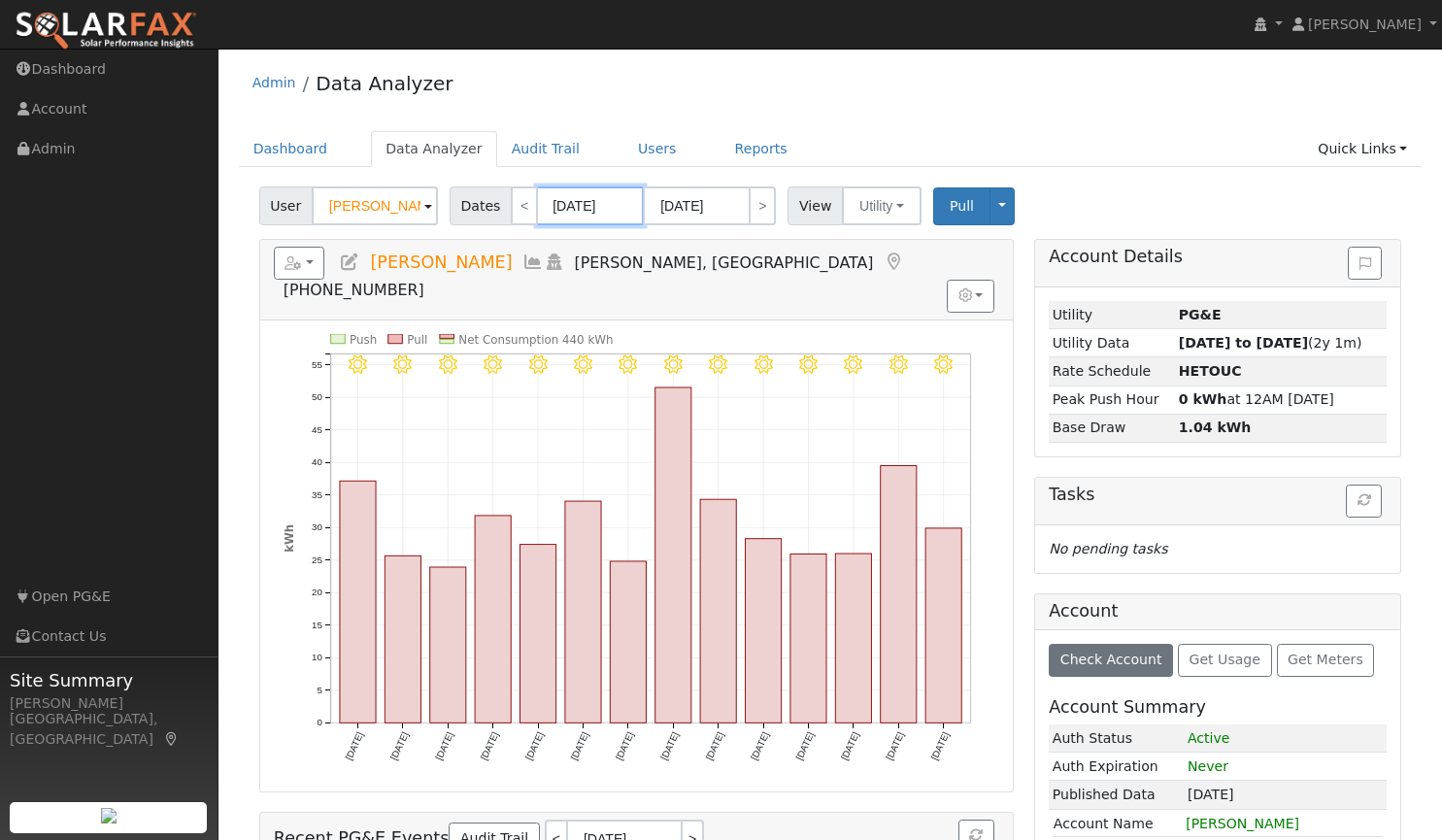
click at [564, 207] on input "08/18/2025" at bounding box center [590, 205] width 106 height 39
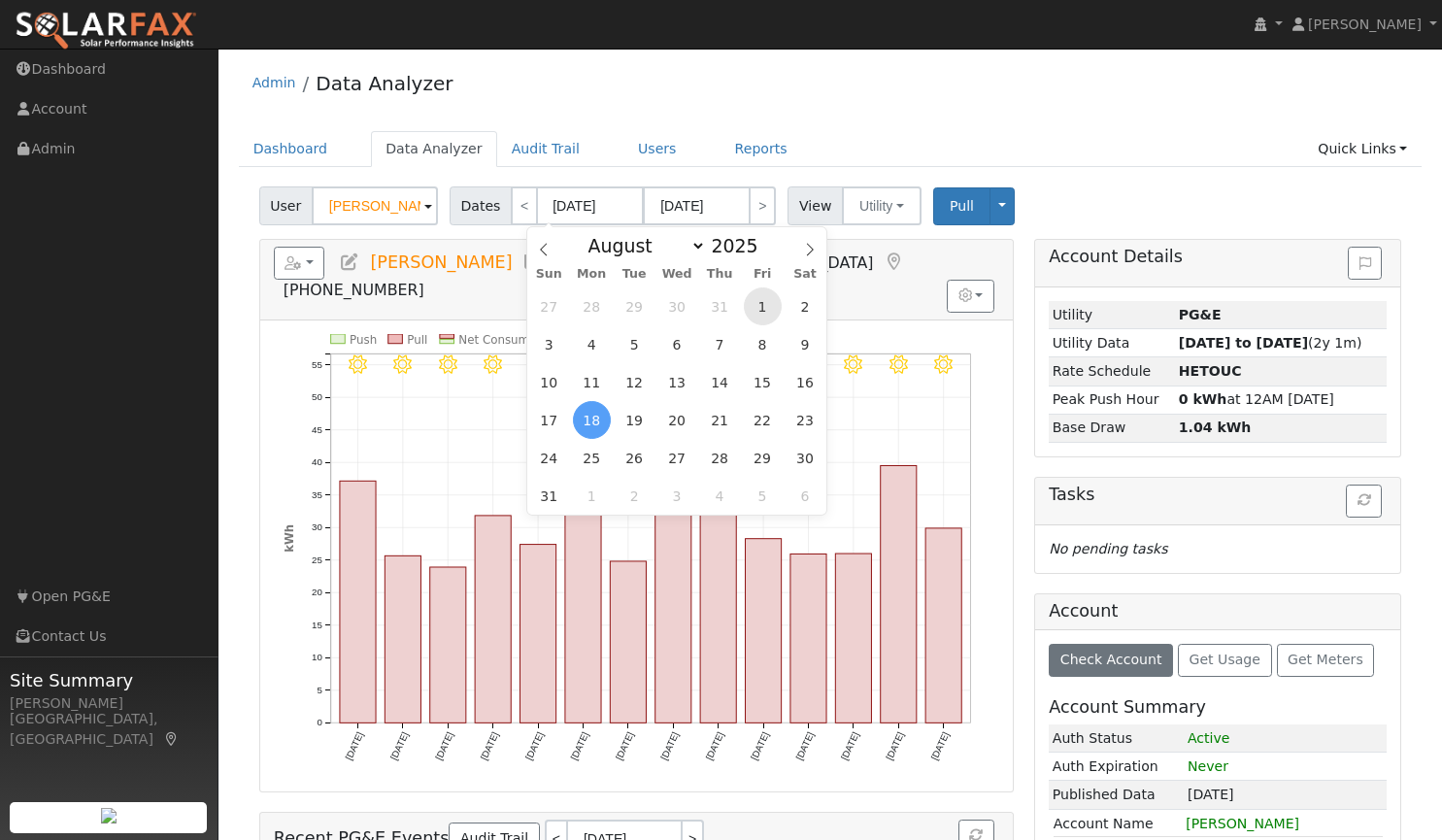
click at [763, 302] on span "1" at bounding box center [763, 307] width 38 height 38
type input "08/01/2025"
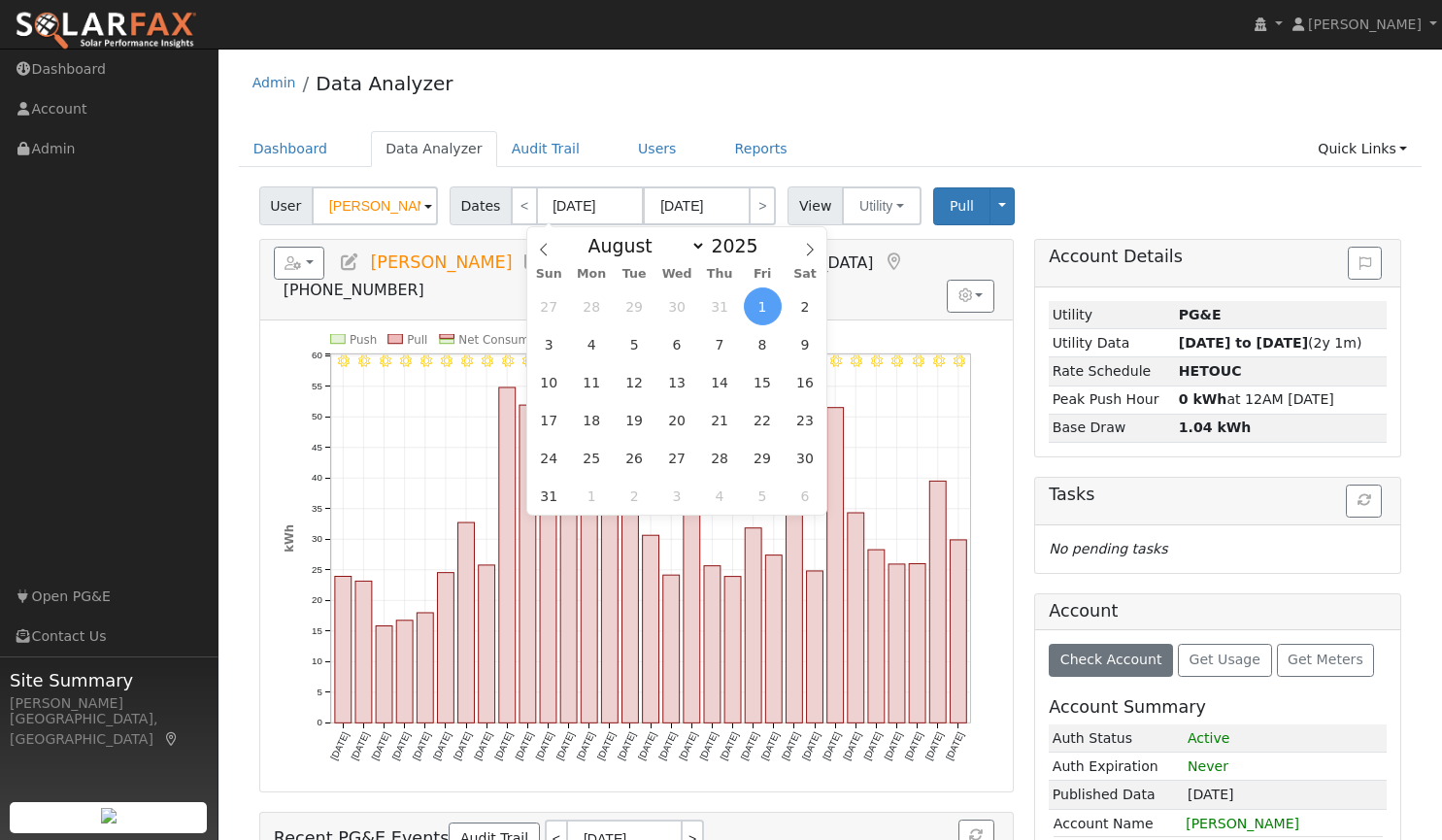
click at [853, 265] on h5 "Reports Scenario Health Check Energy Audit Account Timeline User Audit Trail In…" at bounding box center [636, 274] width 725 height 54
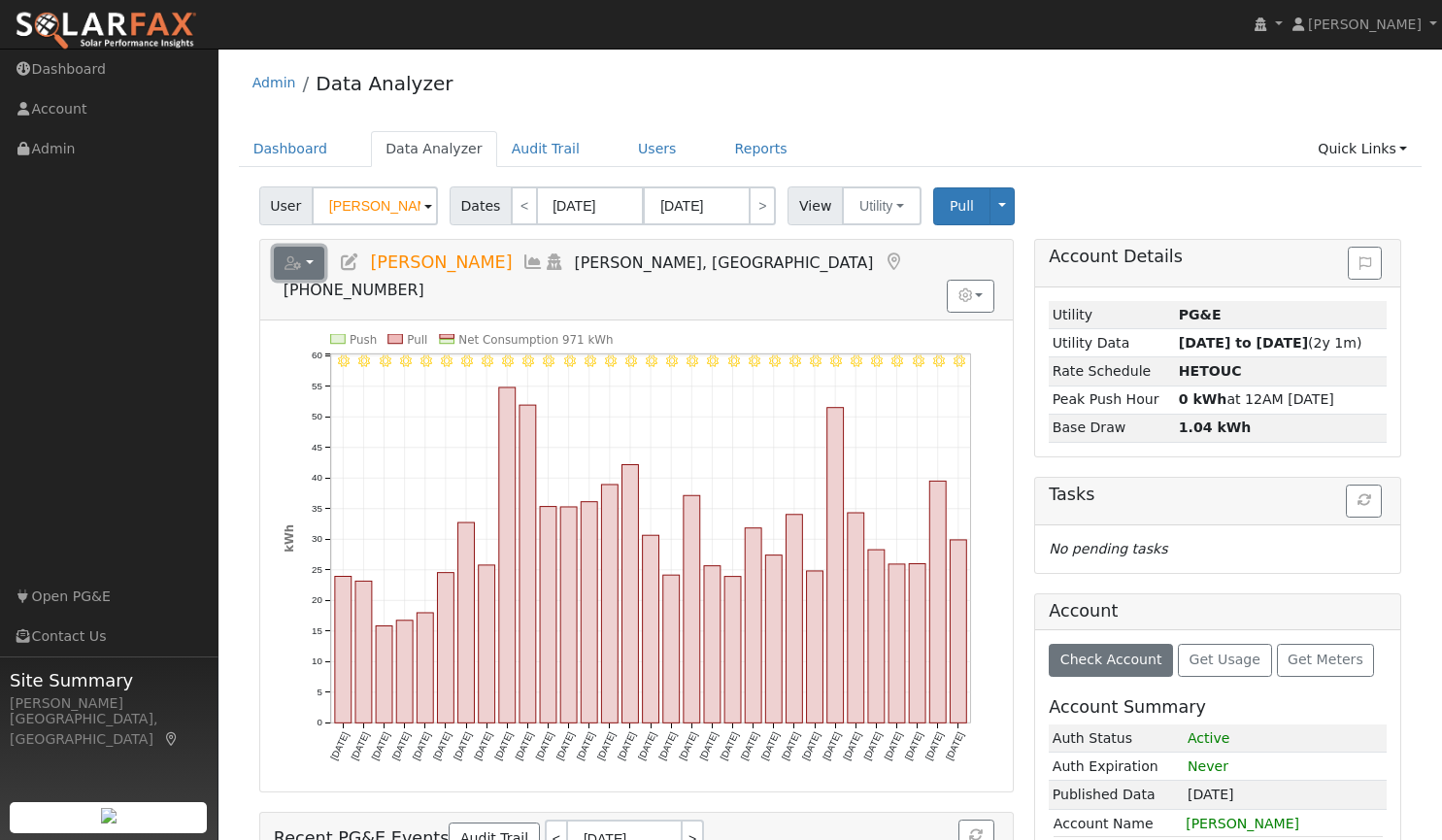
click at [306, 261] on button "button" at bounding box center [300, 263] width 52 height 33
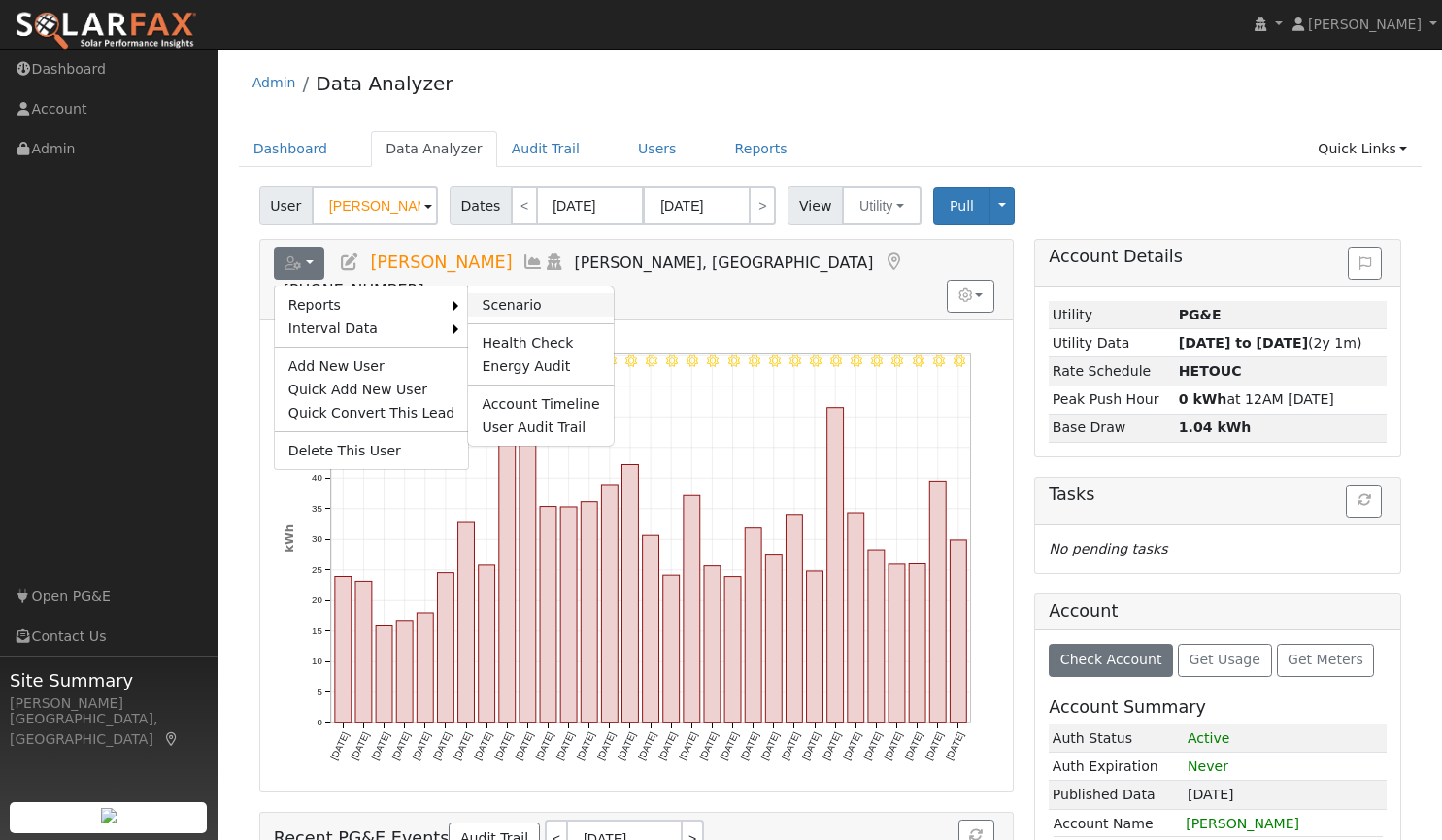
click at [468, 302] on link "Scenario" at bounding box center [539, 305] width 144 height 23
